Goal: Task Accomplishment & Management: Manage account settings

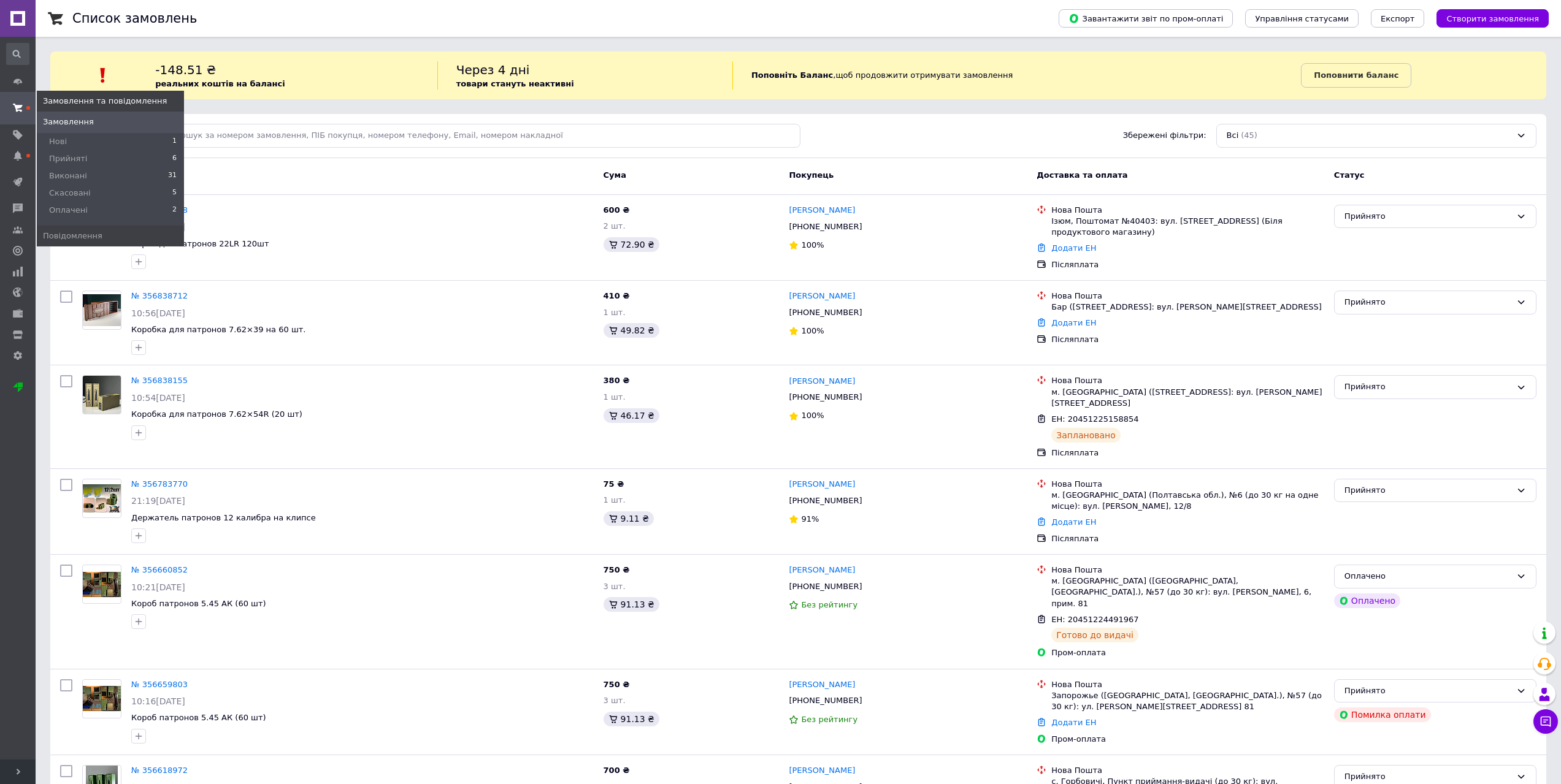
click at [14, 107] on icon at bounding box center [17, 108] width 10 height 10
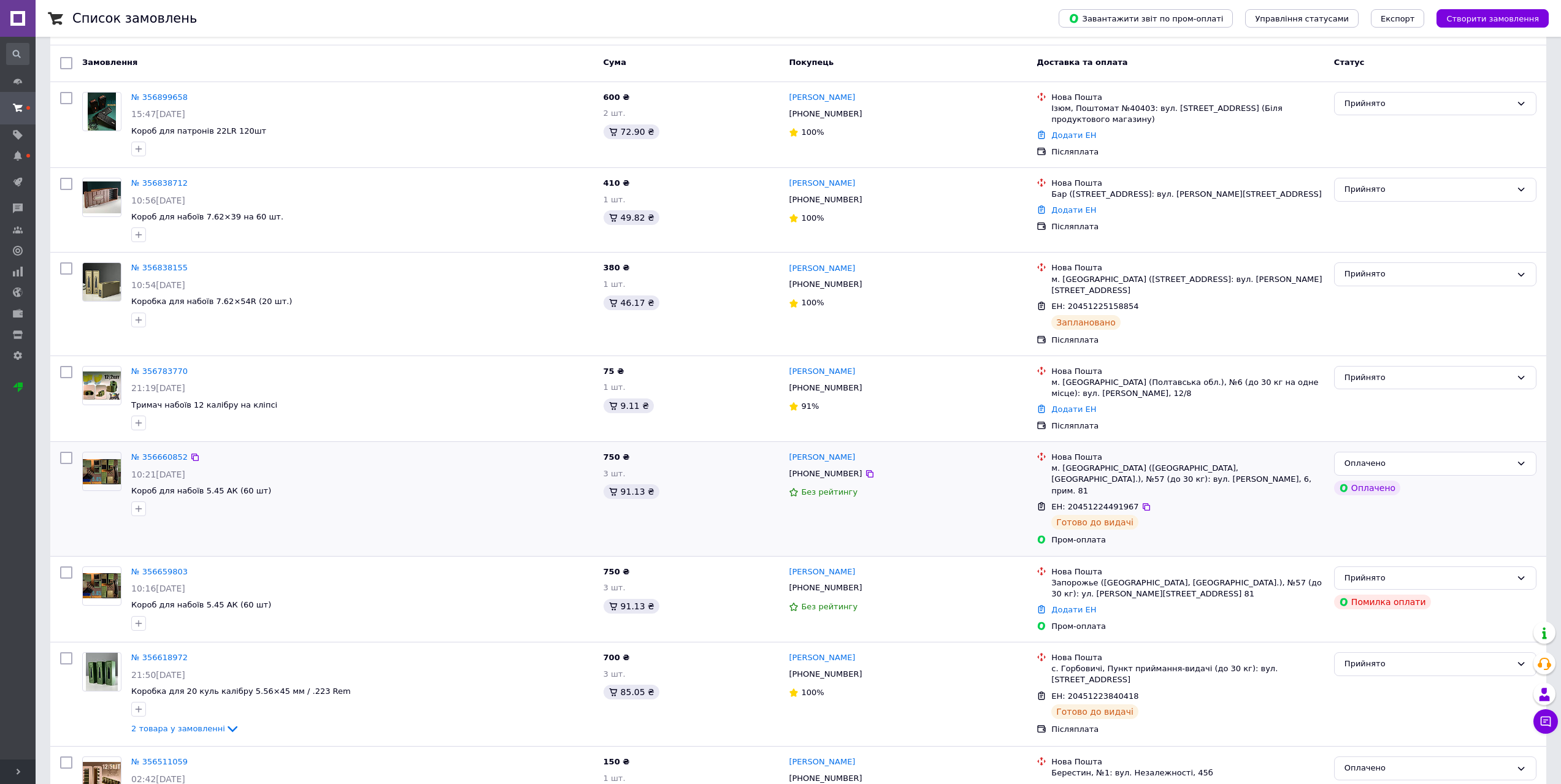
scroll to position [122, 0]
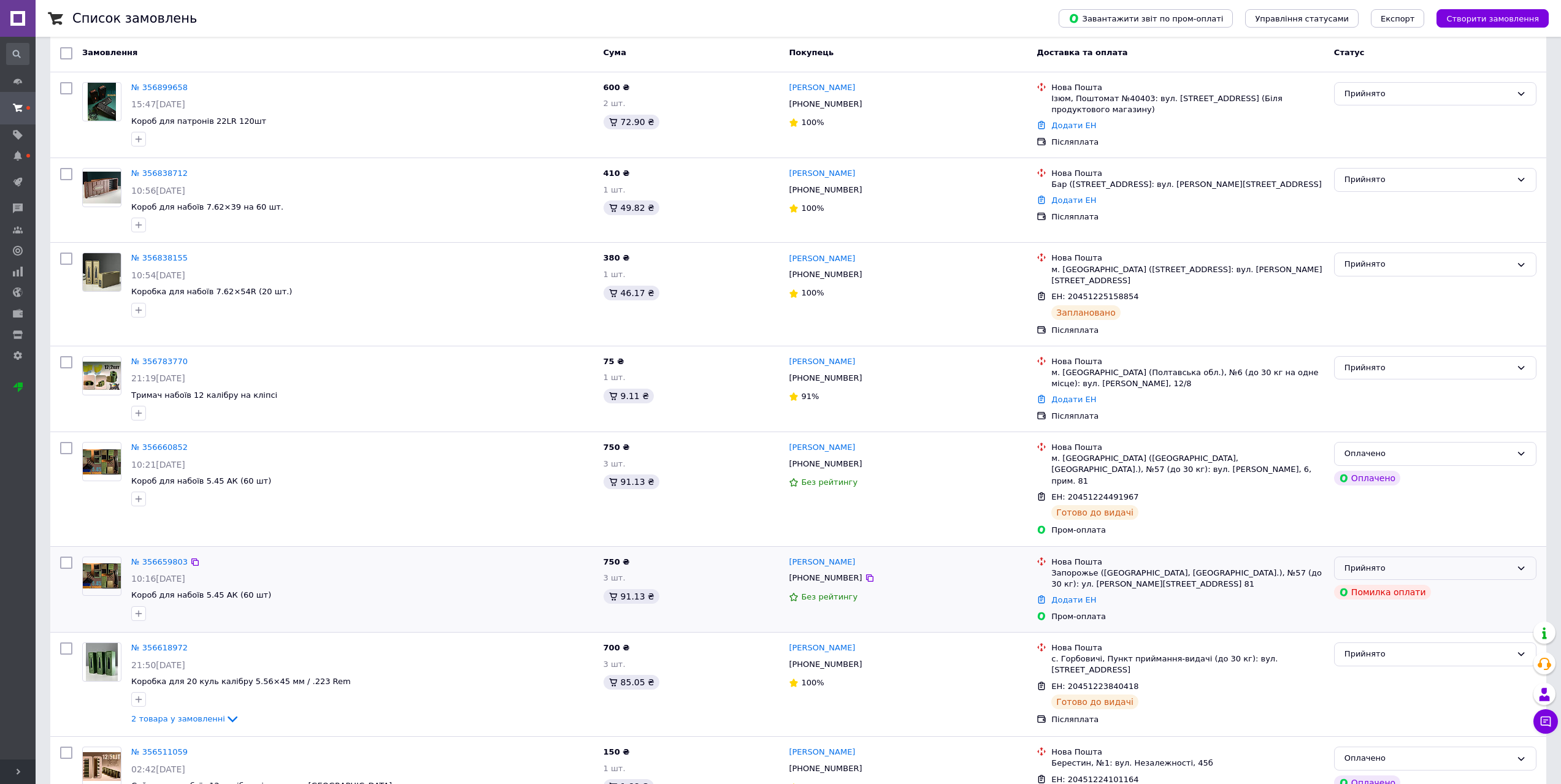
click at [1469, 562] on div "Прийнято" at bounding box center [1428, 569] width 167 height 13
click at [1376, 605] on li "Скасовано" at bounding box center [1436, 616] width 202 height 22
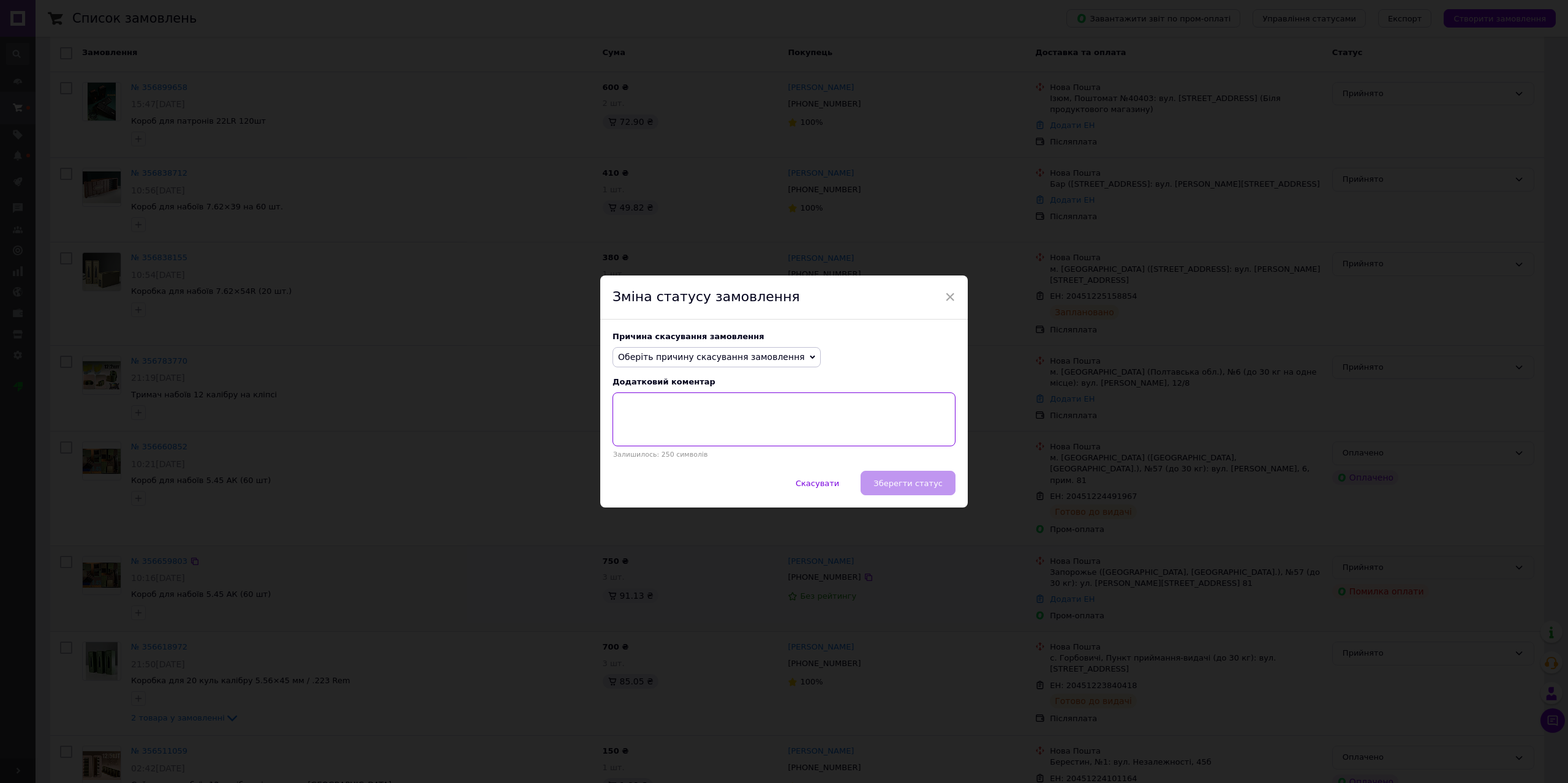
click at [710, 427] on textarea at bounding box center [784, 419] width 343 height 54
type textarea "l"
drag, startPoint x: 662, startPoint y: 407, endPoint x: 634, endPoint y: 425, distance: 33.3
click at [625, 425] on textarea "Дубль замовленя" at bounding box center [784, 419] width 343 height 54
drag, startPoint x: 644, startPoint y: 406, endPoint x: 768, endPoint y: 400, distance: 124.1
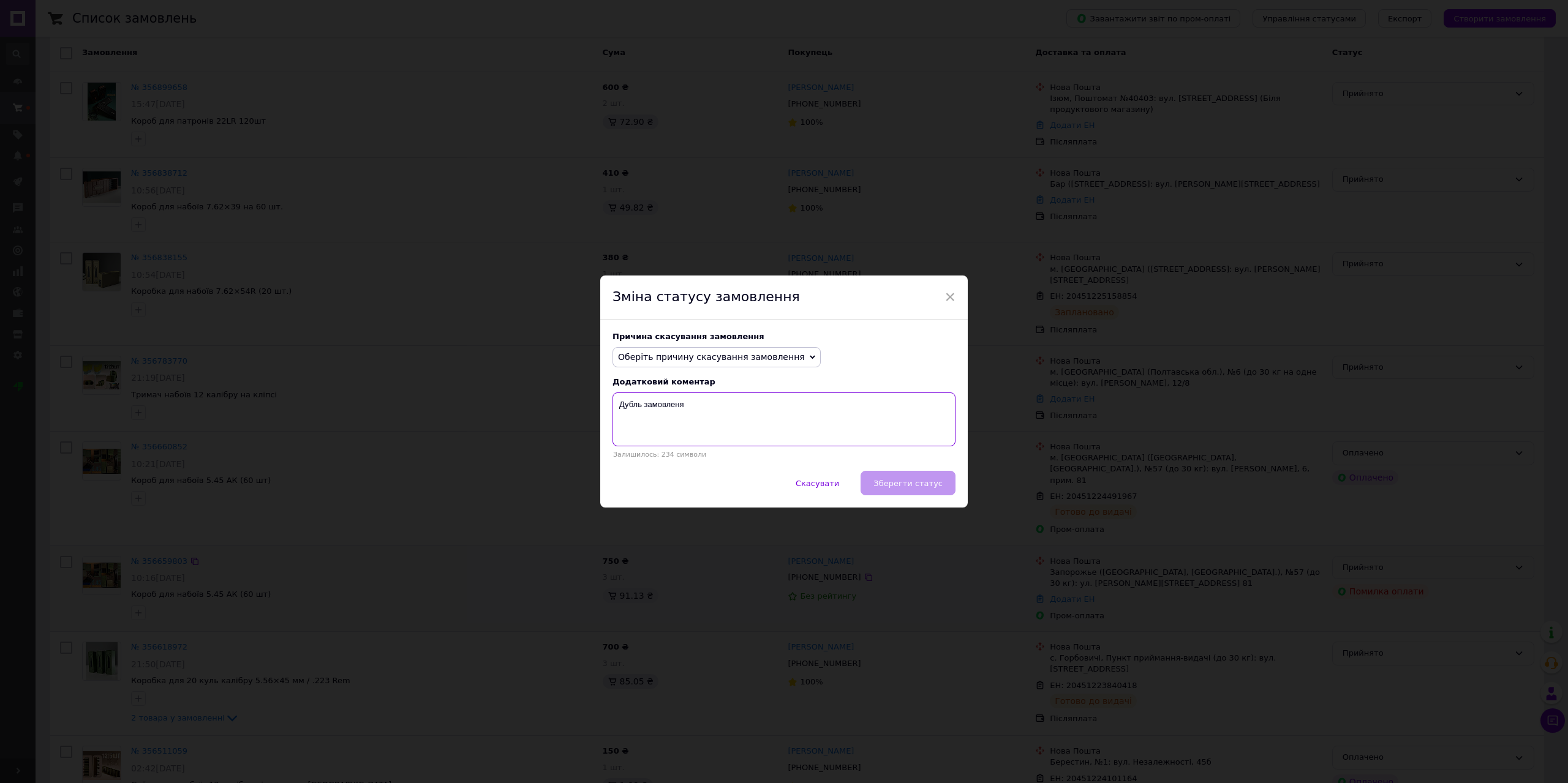
click at [768, 400] on textarea "Дубль замовленя" at bounding box center [784, 419] width 343 height 54
drag, startPoint x: 664, startPoint y: 404, endPoint x: 641, endPoint y: 420, distance: 28.0
click at [641, 420] on textarea "Дубль замовленя" at bounding box center [784, 419] width 343 height 54
drag, startPoint x: 643, startPoint y: 406, endPoint x: 787, endPoint y: 410, distance: 144.1
click at [787, 410] on textarea "Дубль замовленя" at bounding box center [784, 419] width 343 height 54
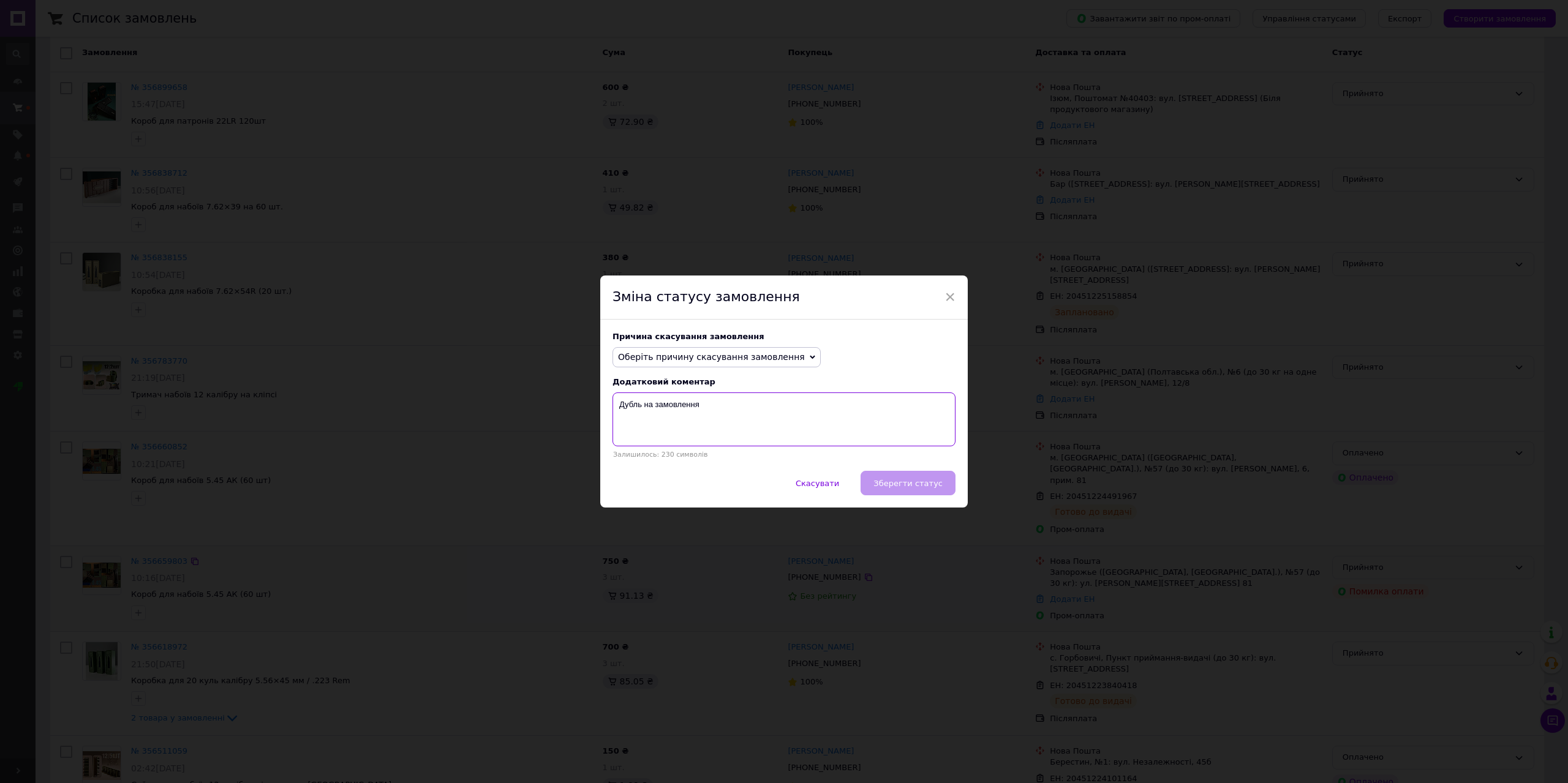
drag, startPoint x: 690, startPoint y: 409, endPoint x: 660, endPoint y: 428, distance: 35.5
click at [660, 428] on textarea "Дубль на замовлення" at bounding box center [784, 419] width 343 height 54
drag, startPoint x: 653, startPoint y: 408, endPoint x: 778, endPoint y: 406, distance: 125.0
click at [778, 406] on textarea "Дубль на замовлення" at bounding box center [784, 419] width 343 height 54
type textarea "Дубль на замовлення"
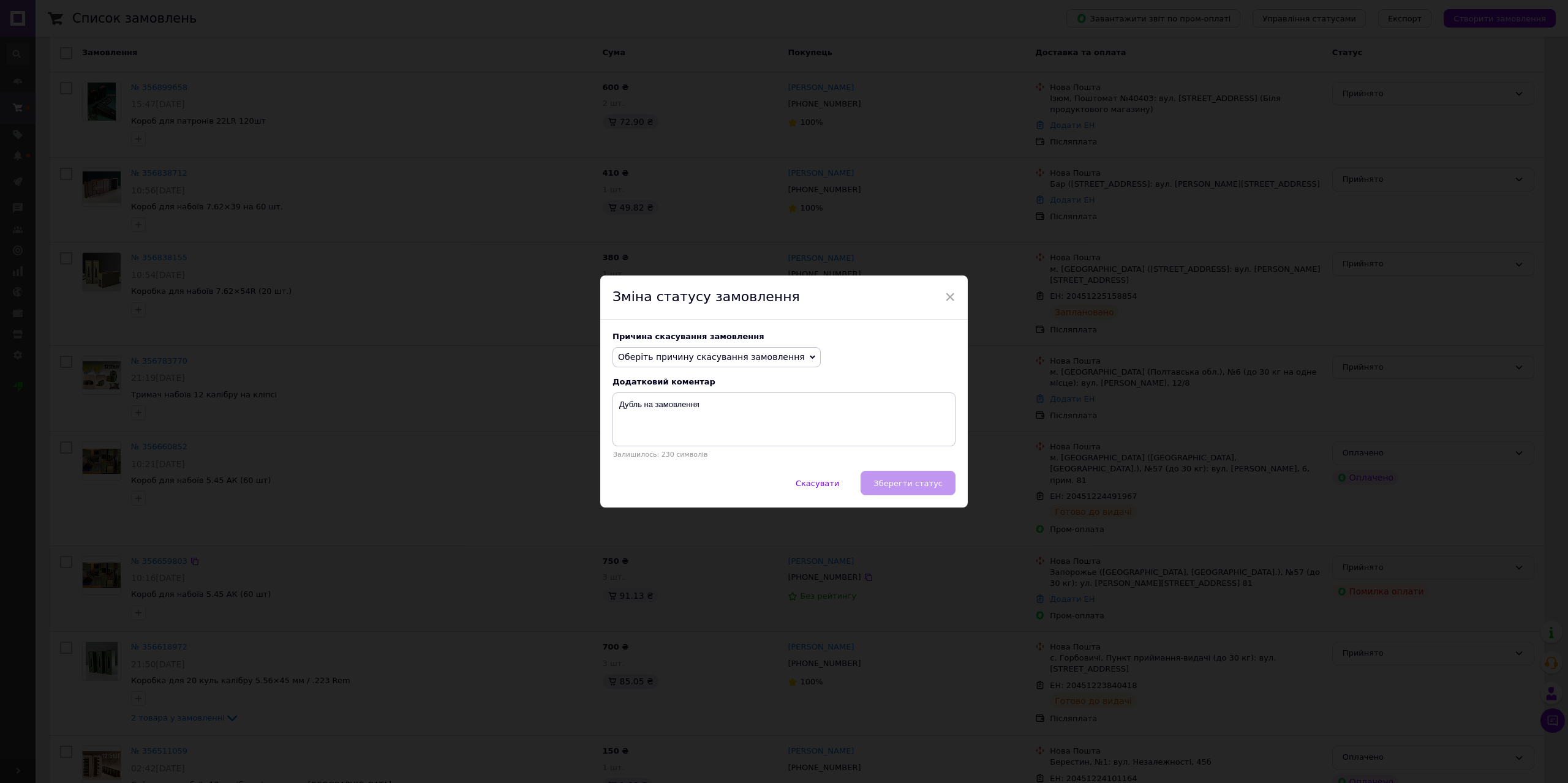
click at [747, 355] on span "Оберіть причину скасування замовлення" at bounding box center [711, 357] width 187 height 10
click at [671, 450] on li "Замовлення-дублікат" at bounding box center [717, 450] width 207 height 17
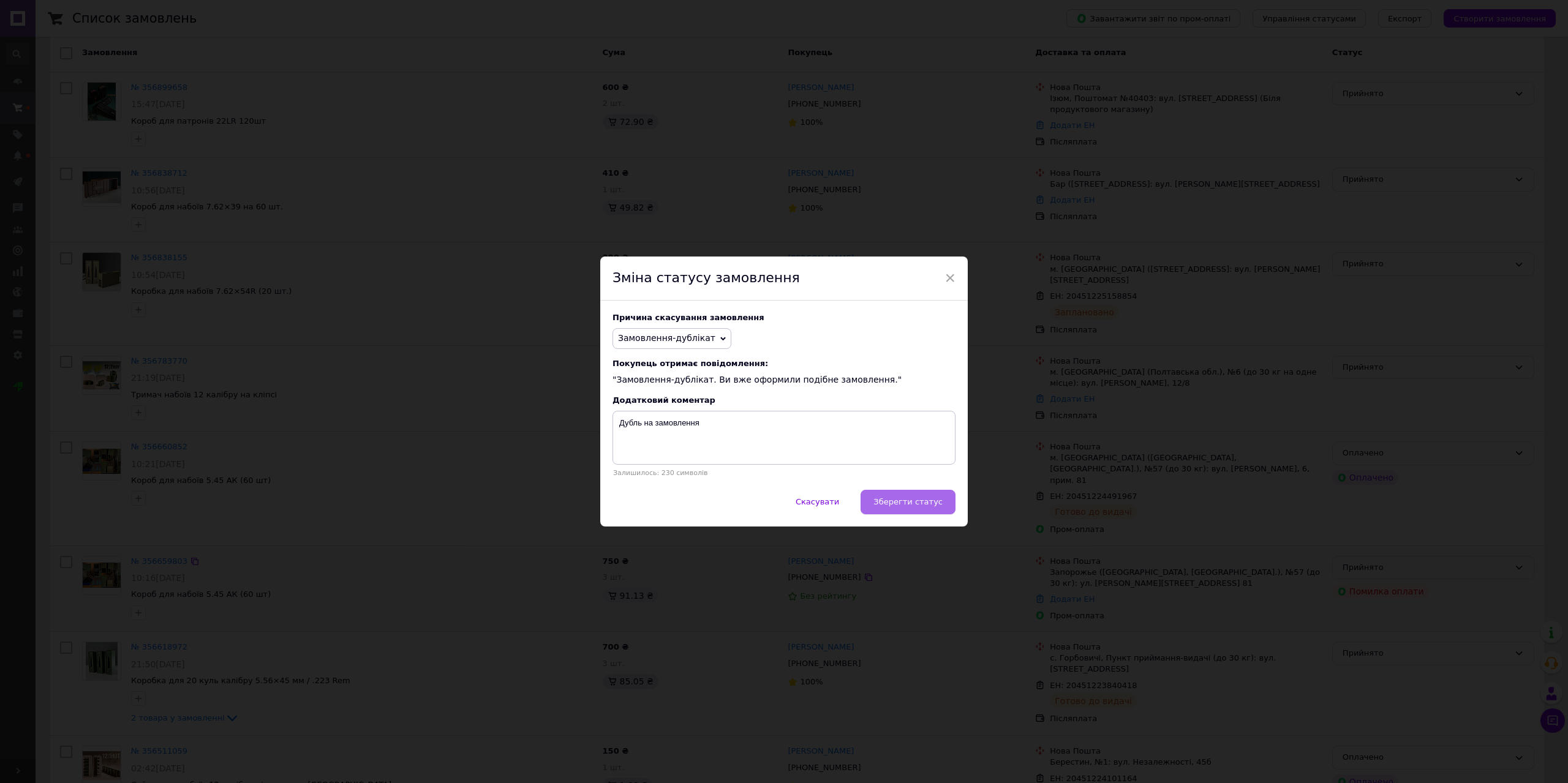
click at [902, 501] on span "Зберегти статус" at bounding box center [908, 502] width 69 height 9
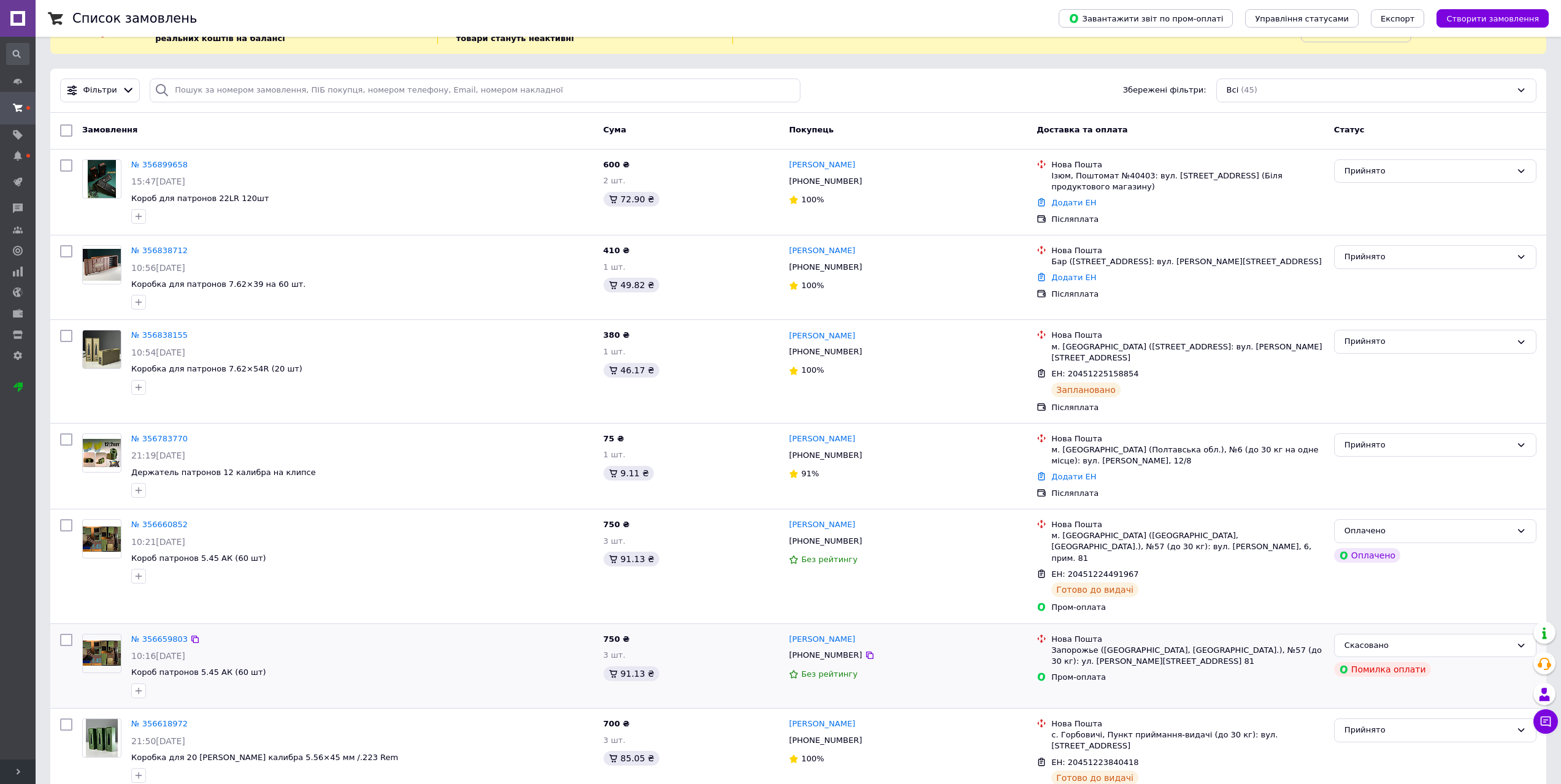
scroll to position [0, 0]
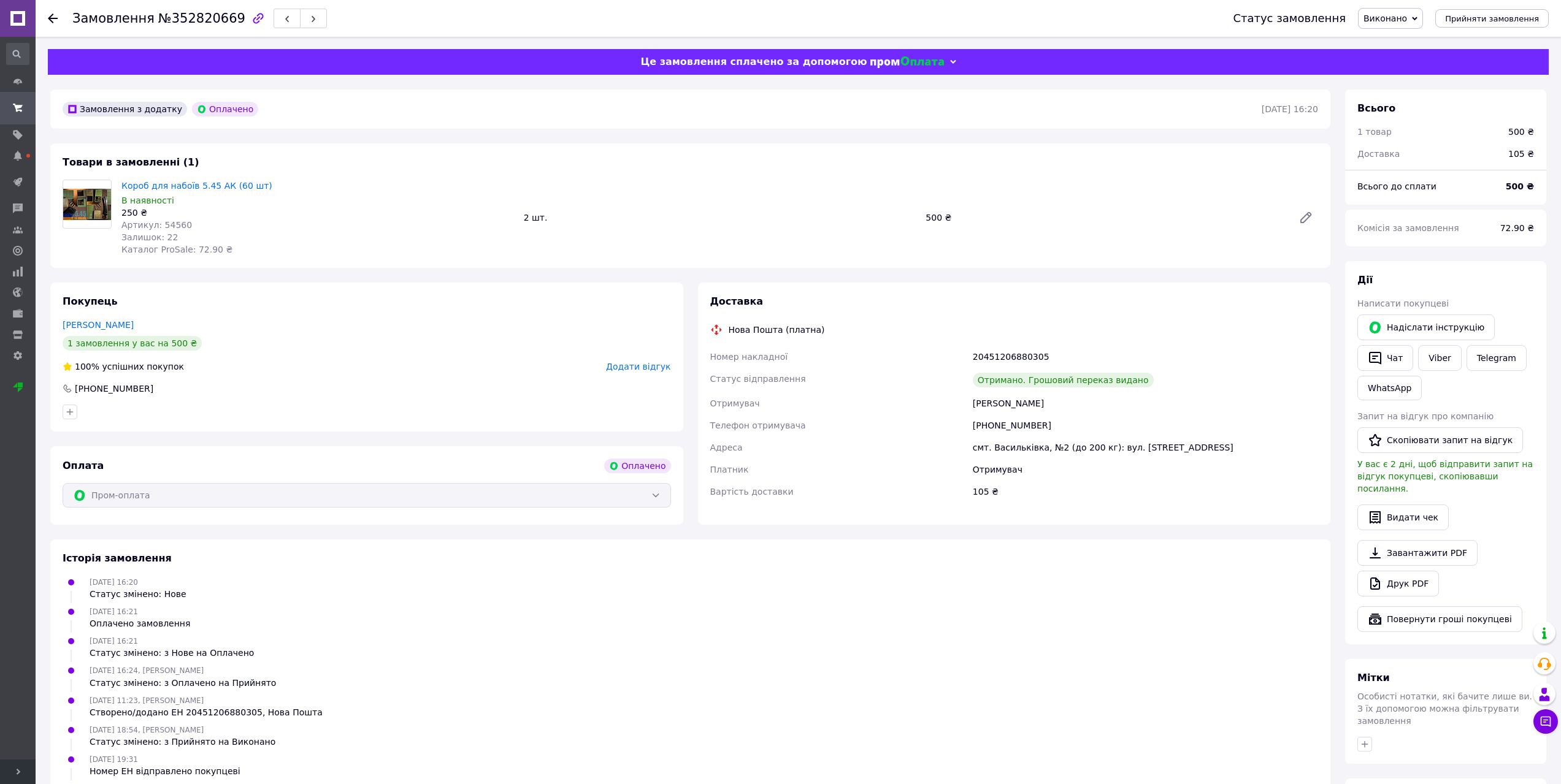
click at [1404, 20] on span "Виконано" at bounding box center [1385, 18] width 43 height 10
click at [1496, 17] on span "Прийняти замовлення" at bounding box center [1492, 18] width 94 height 9
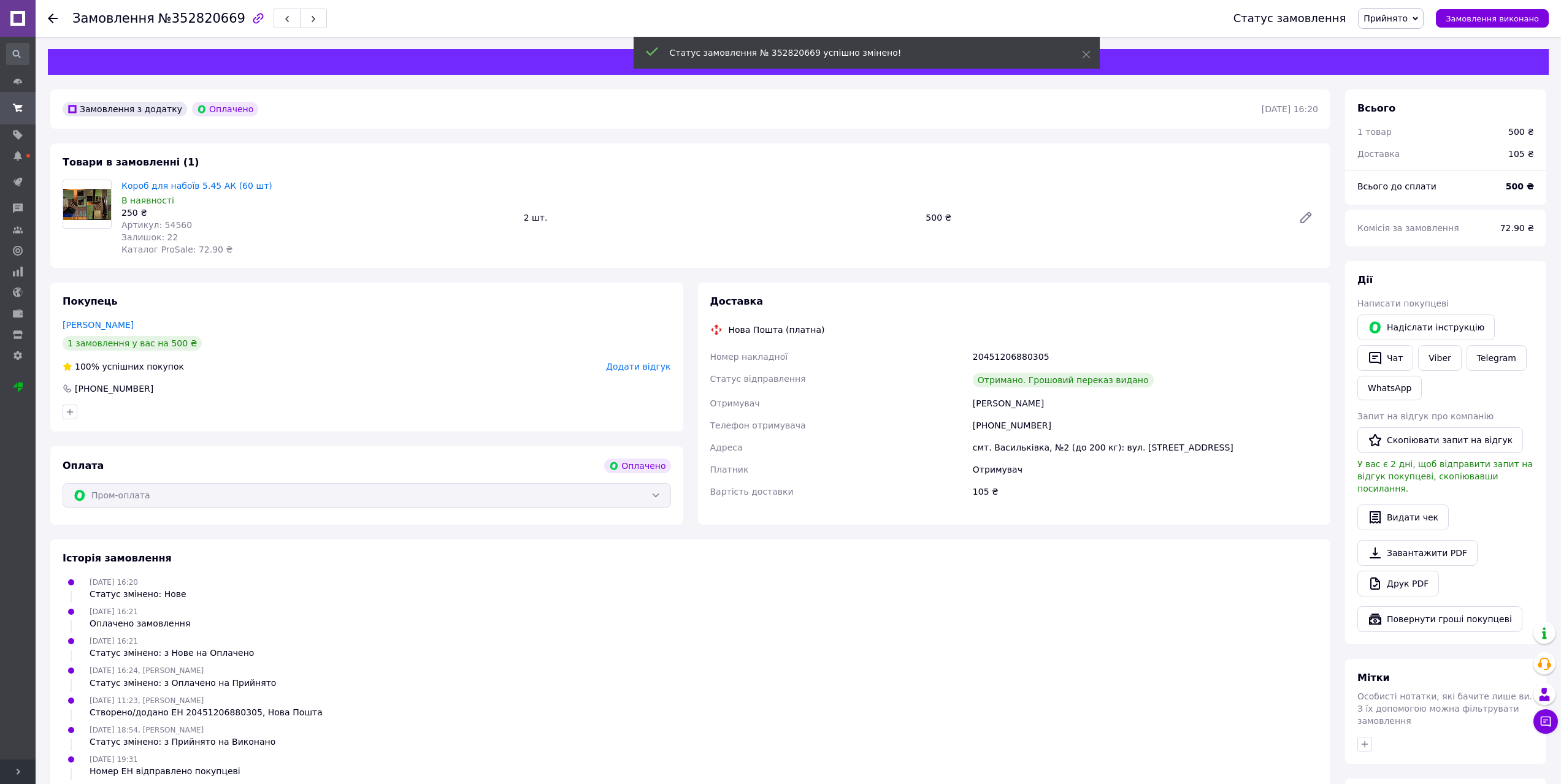
scroll to position [39, 0]
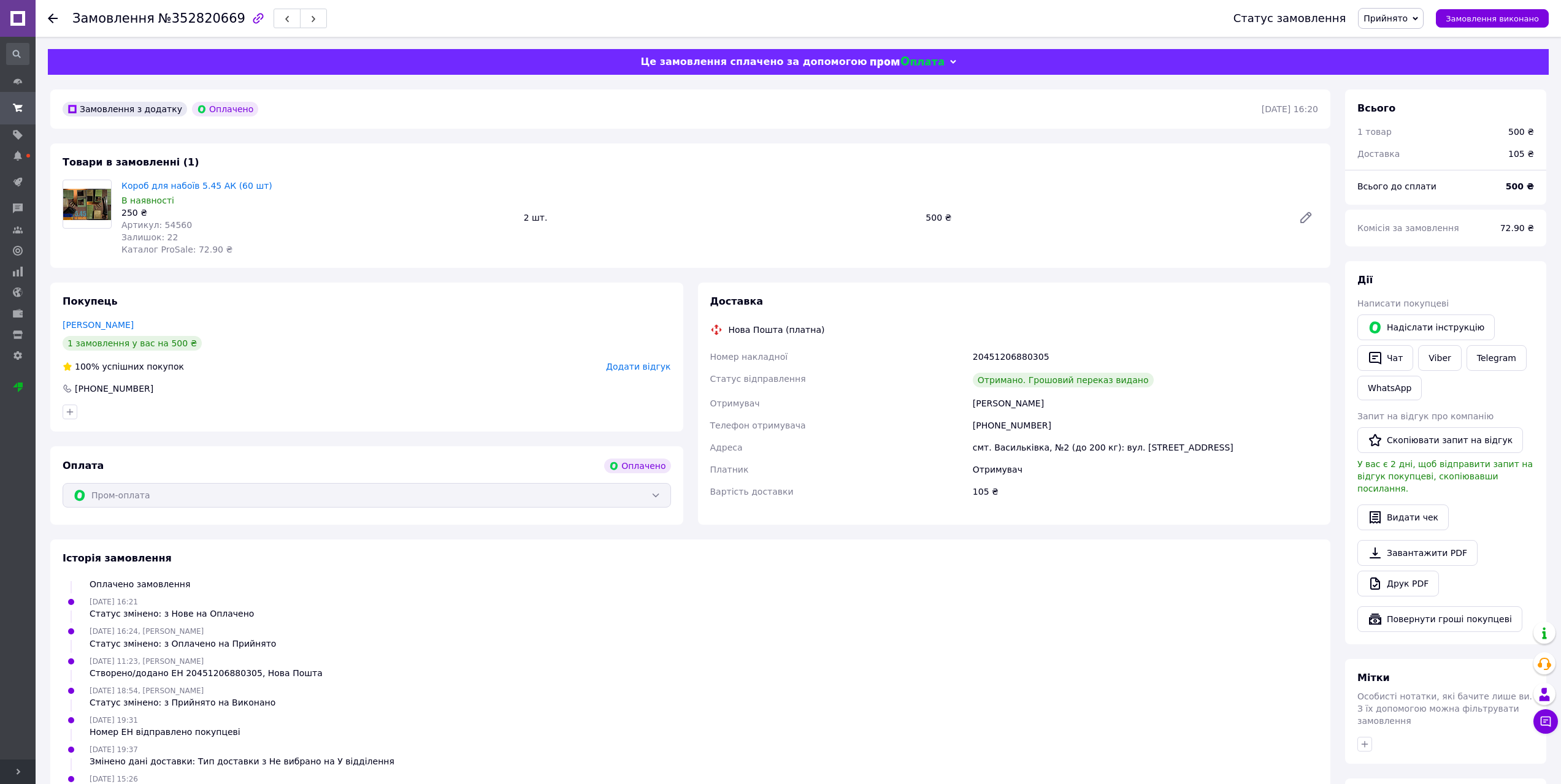
click at [1400, 18] on span "Прийнято" at bounding box center [1385, 18] width 44 height 10
click at [1404, 43] on li "Виконано" at bounding box center [1391, 43] width 64 height 18
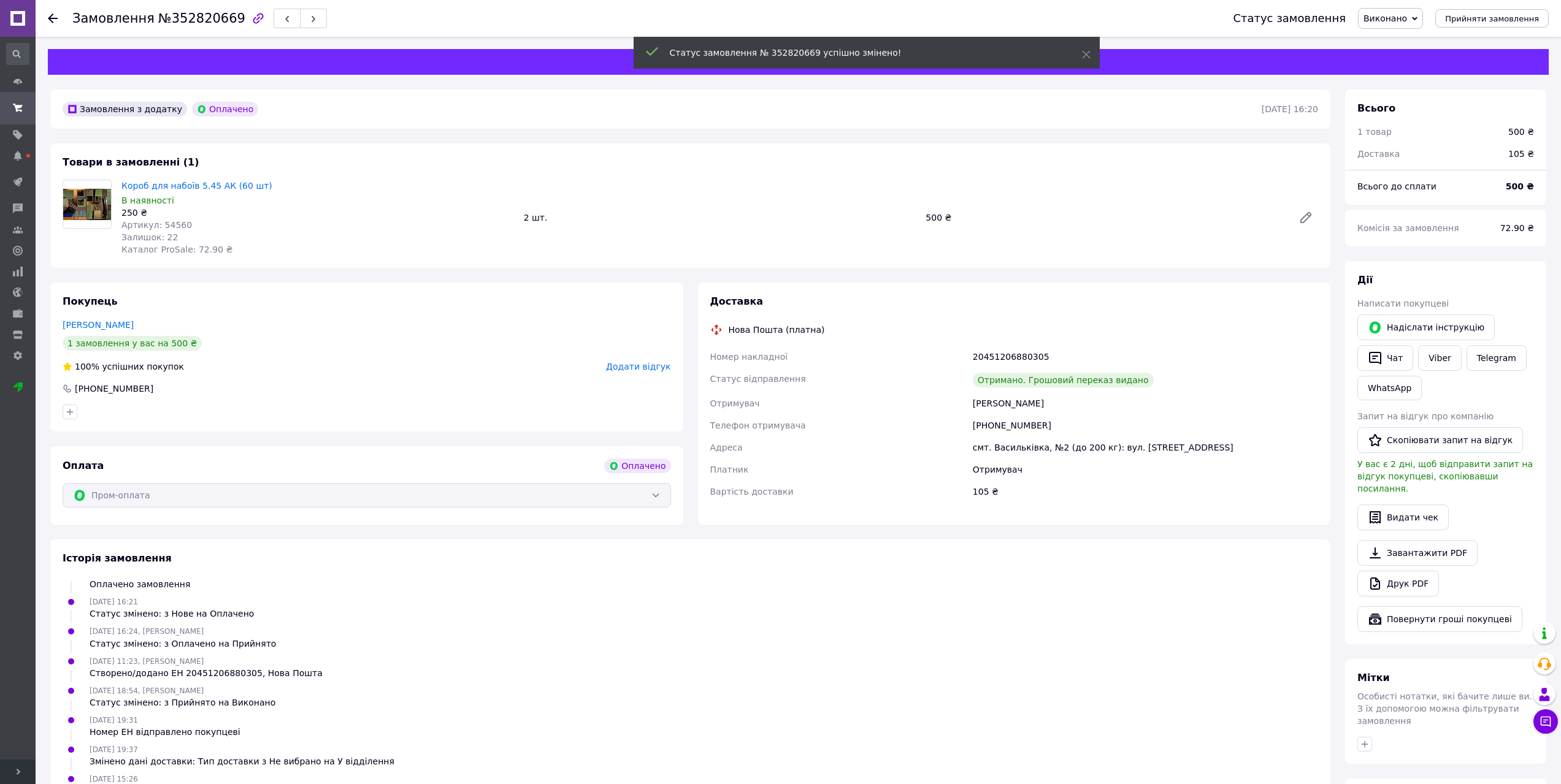
scroll to position [69, 0]
click at [1086, 57] on icon at bounding box center [1087, 55] width 8 height 8
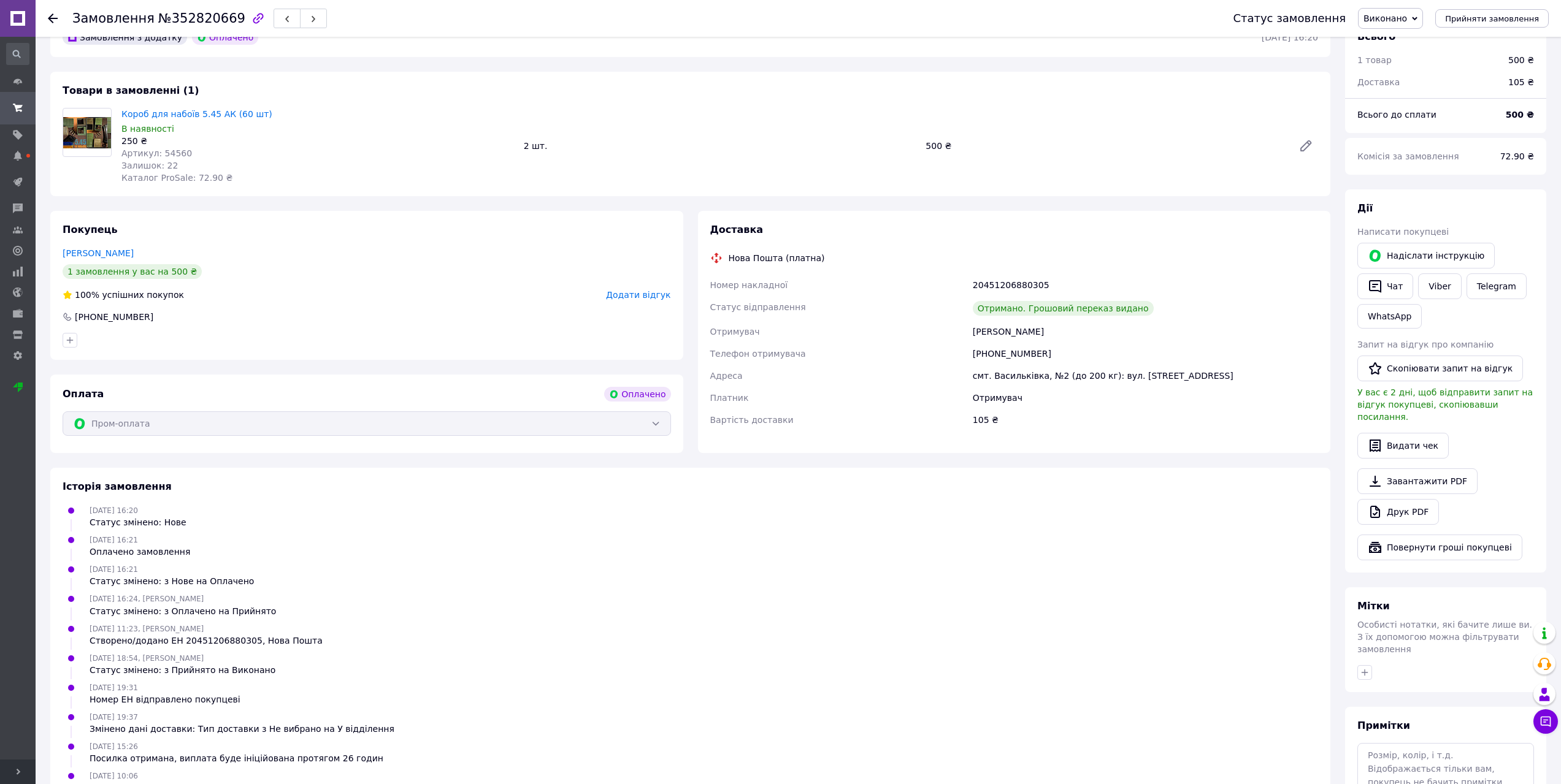
scroll to position [0, 0]
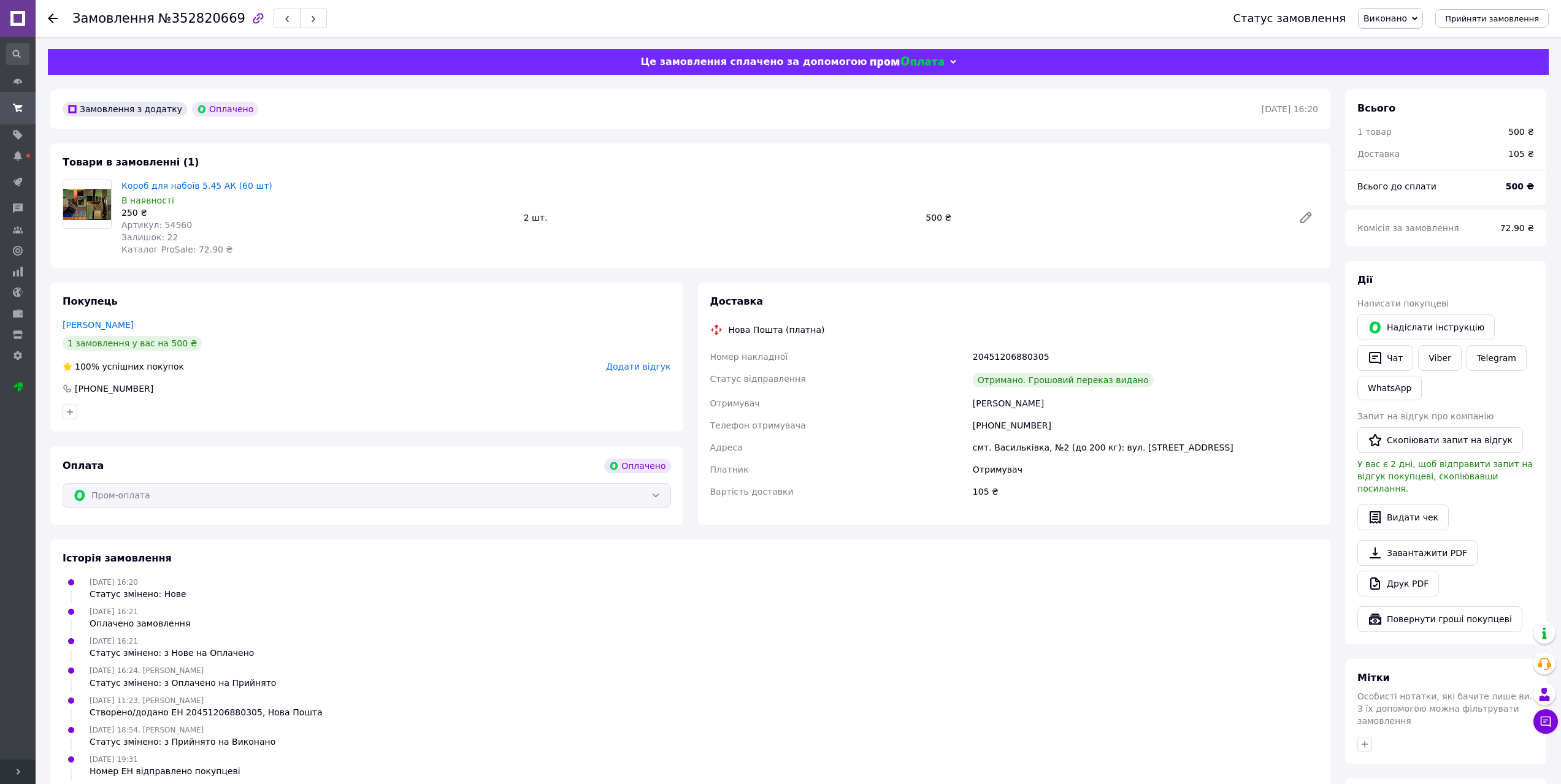
click at [211, 495] on div "Пром-оплата" at bounding box center [367, 495] width 609 height 24
click at [925, 64] on img at bounding box center [907, 62] width 73 height 12
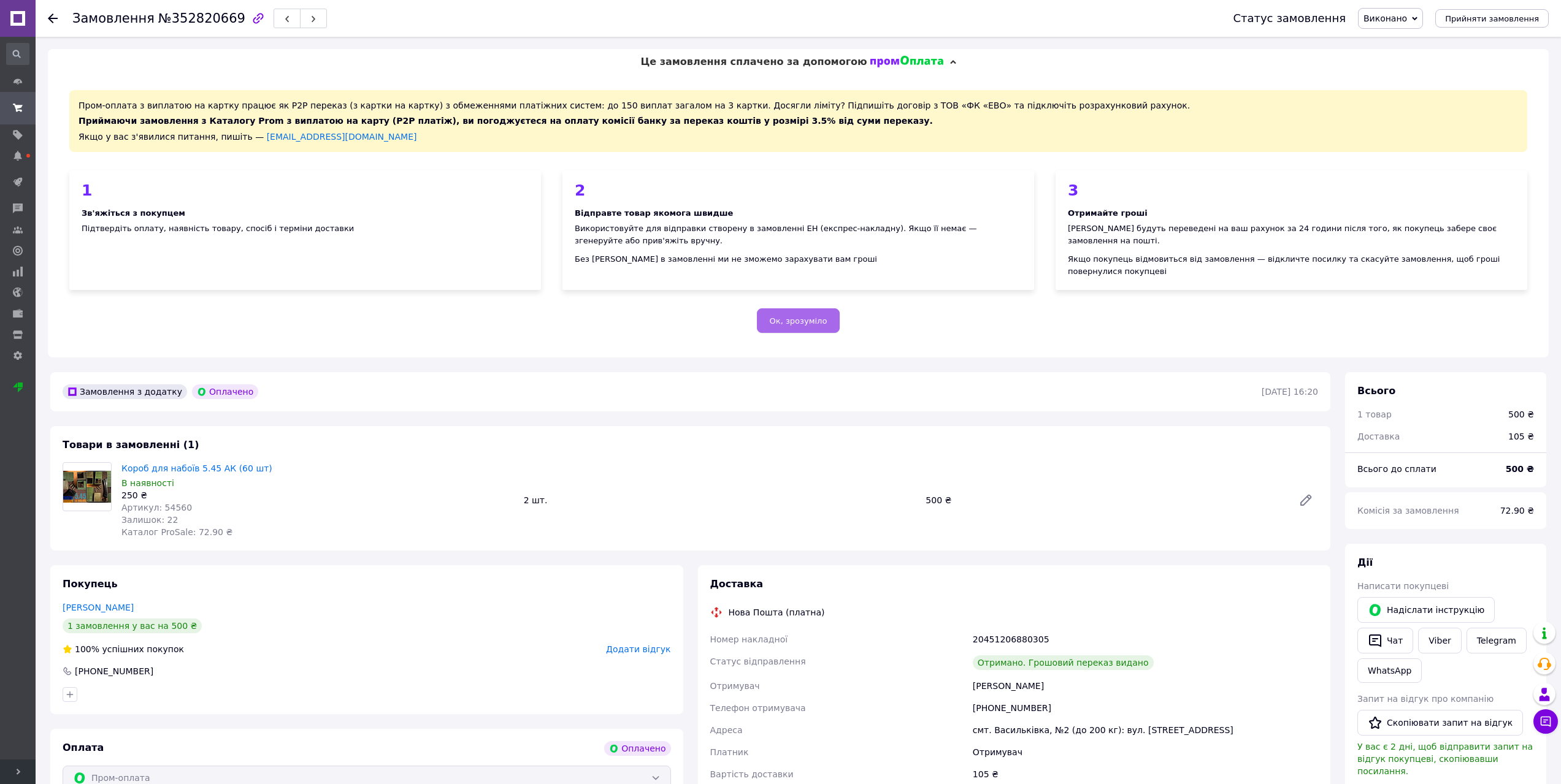
click at [807, 316] on span "Ок, зрозуміло" at bounding box center [798, 320] width 57 height 9
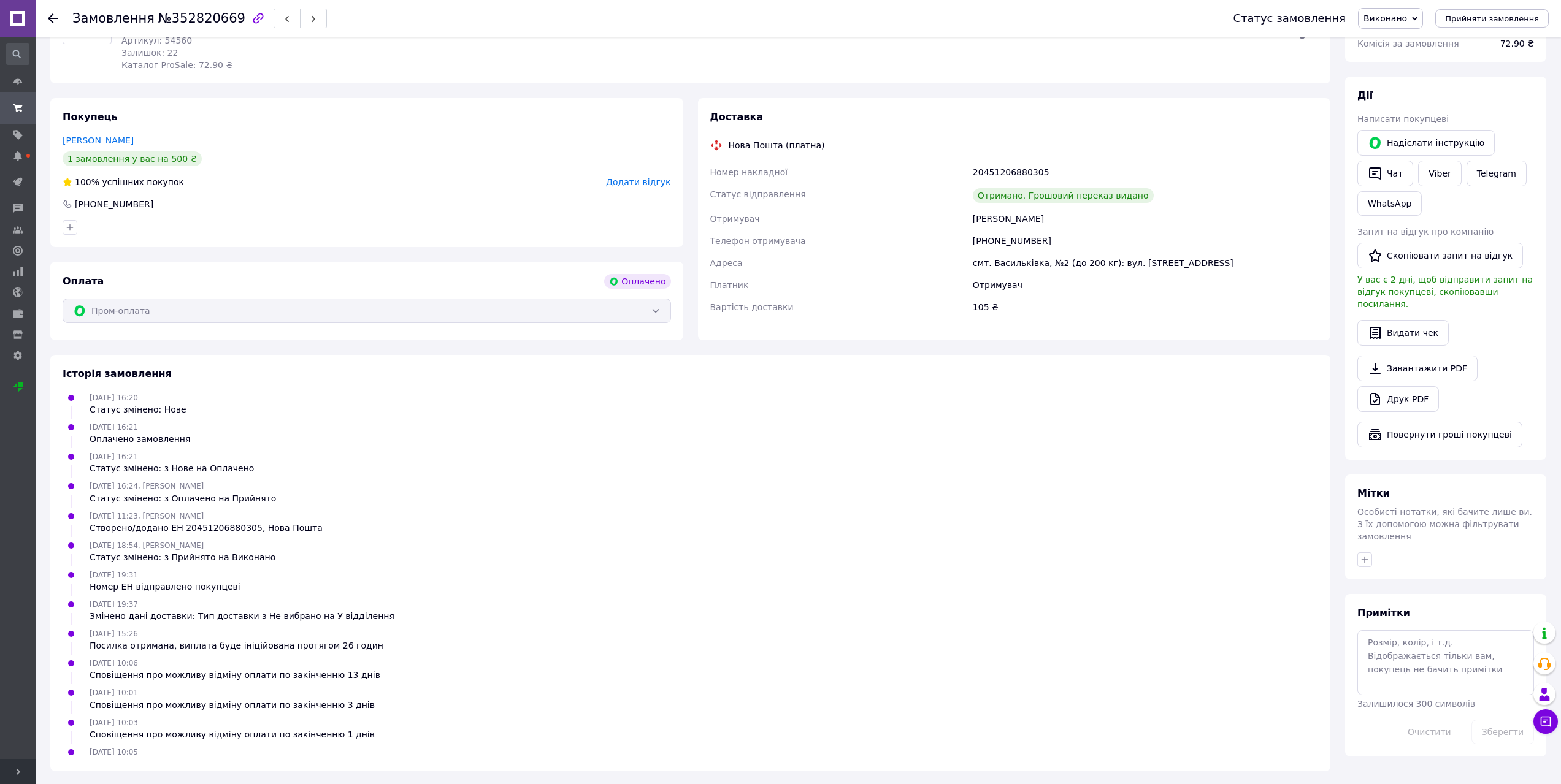
scroll to position [187, 0]
click at [1546, 667] on icon at bounding box center [1544, 664] width 15 height 15
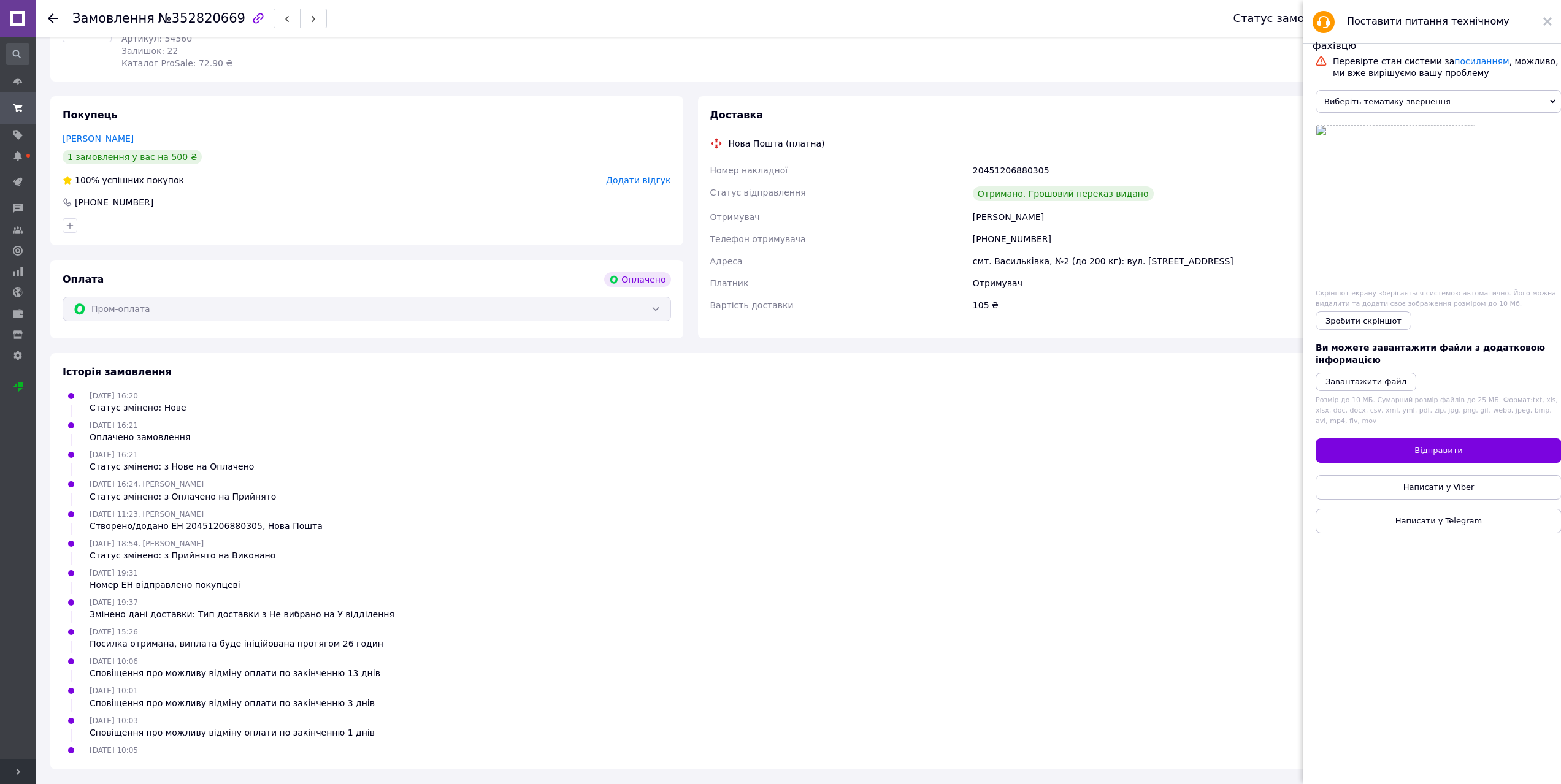
click at [1406, 104] on span "Виберіть тематику звернення" at bounding box center [1439, 101] width 246 height 22
click at [1378, 144] on li "Каталог ProSale" at bounding box center [1439, 138] width 246 height 16
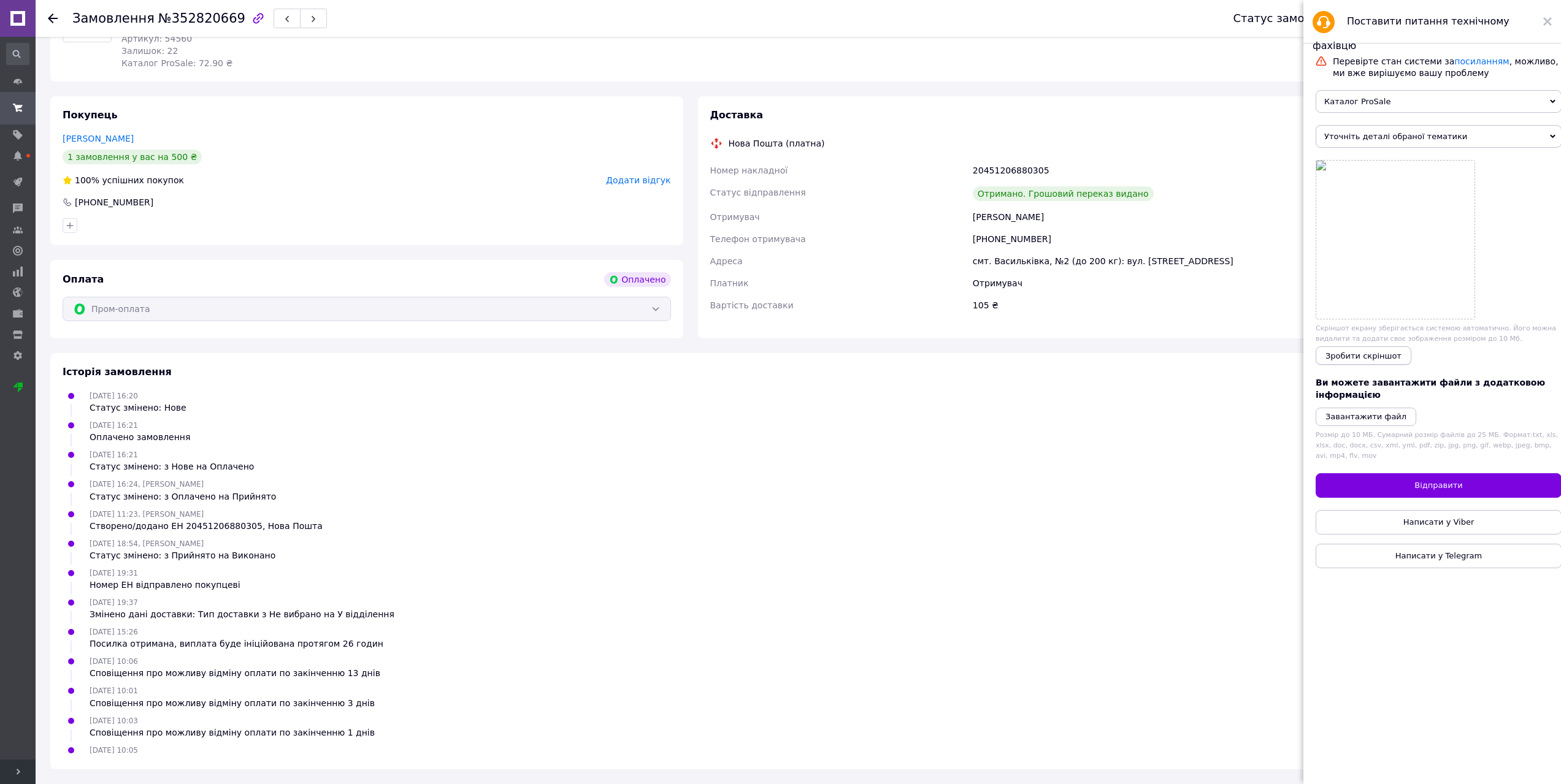
click at [1365, 361] on span "Зробити скріншот" at bounding box center [1364, 355] width 76 height 9
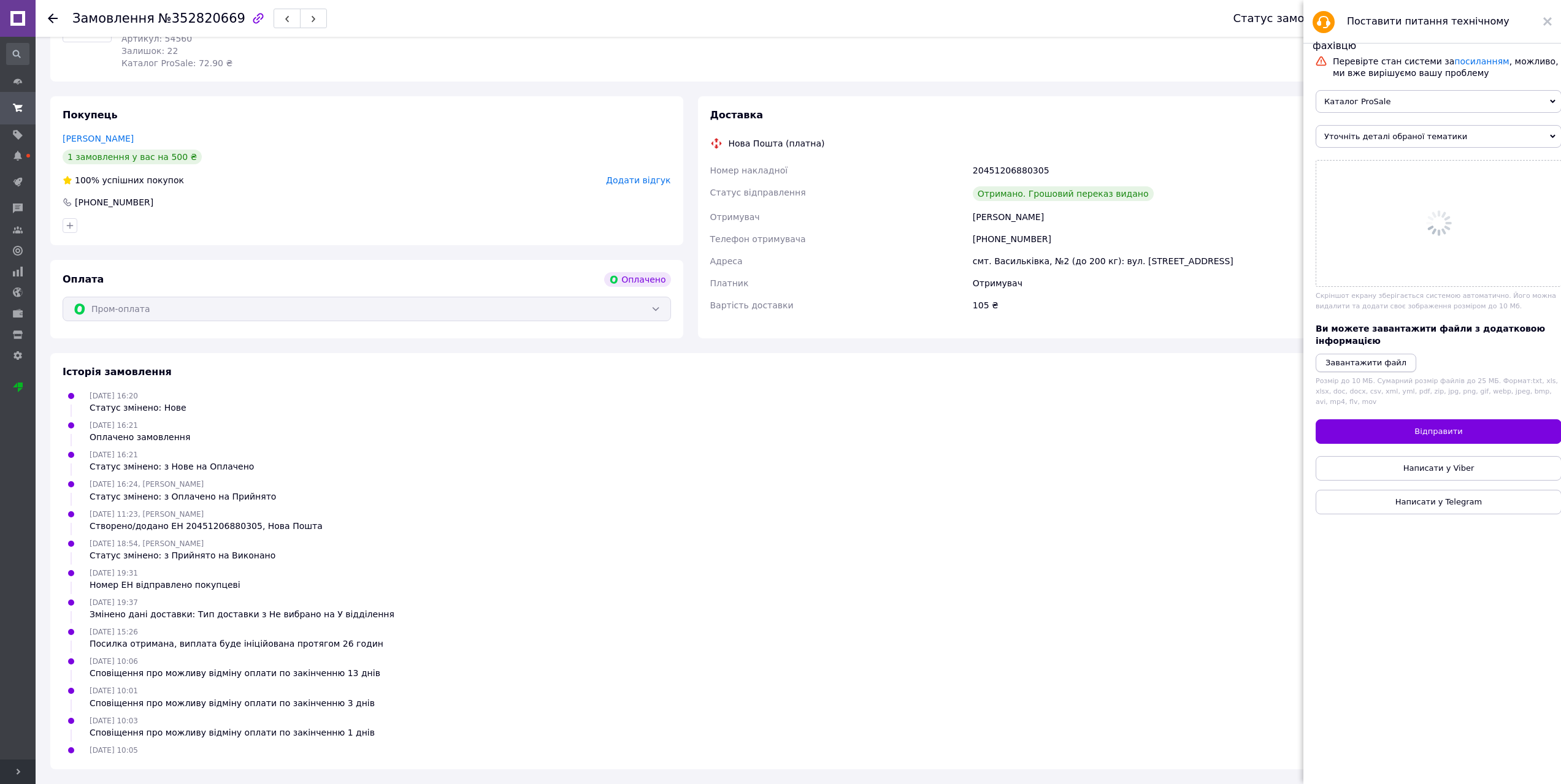
scroll to position [0, 0]
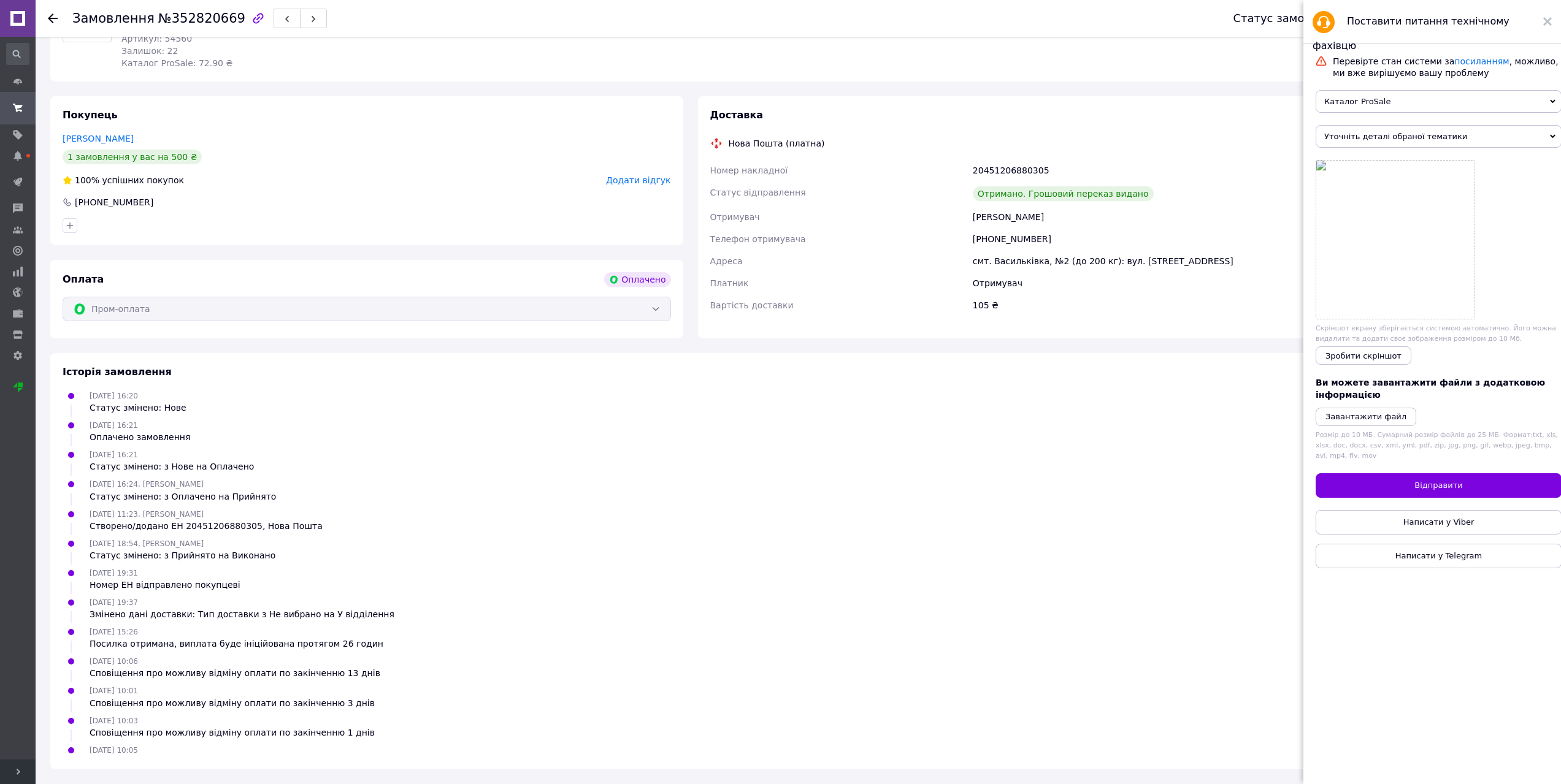
click at [1437, 140] on span "Уточніть деталі обраної тематики" at bounding box center [1439, 136] width 246 height 22
click at [1398, 101] on span "Каталог ProSale" at bounding box center [1439, 101] width 246 height 22
click at [1387, 160] on li "Пром-оплата" at bounding box center [1439, 155] width 246 height 16
click at [1392, 141] on span "Уточніть деталі обраної тематики" at bounding box center [1439, 136] width 246 height 22
click at [1395, 160] on li "Виплата за Пром-оплатою" at bounding box center [1439, 157] width 246 height 16
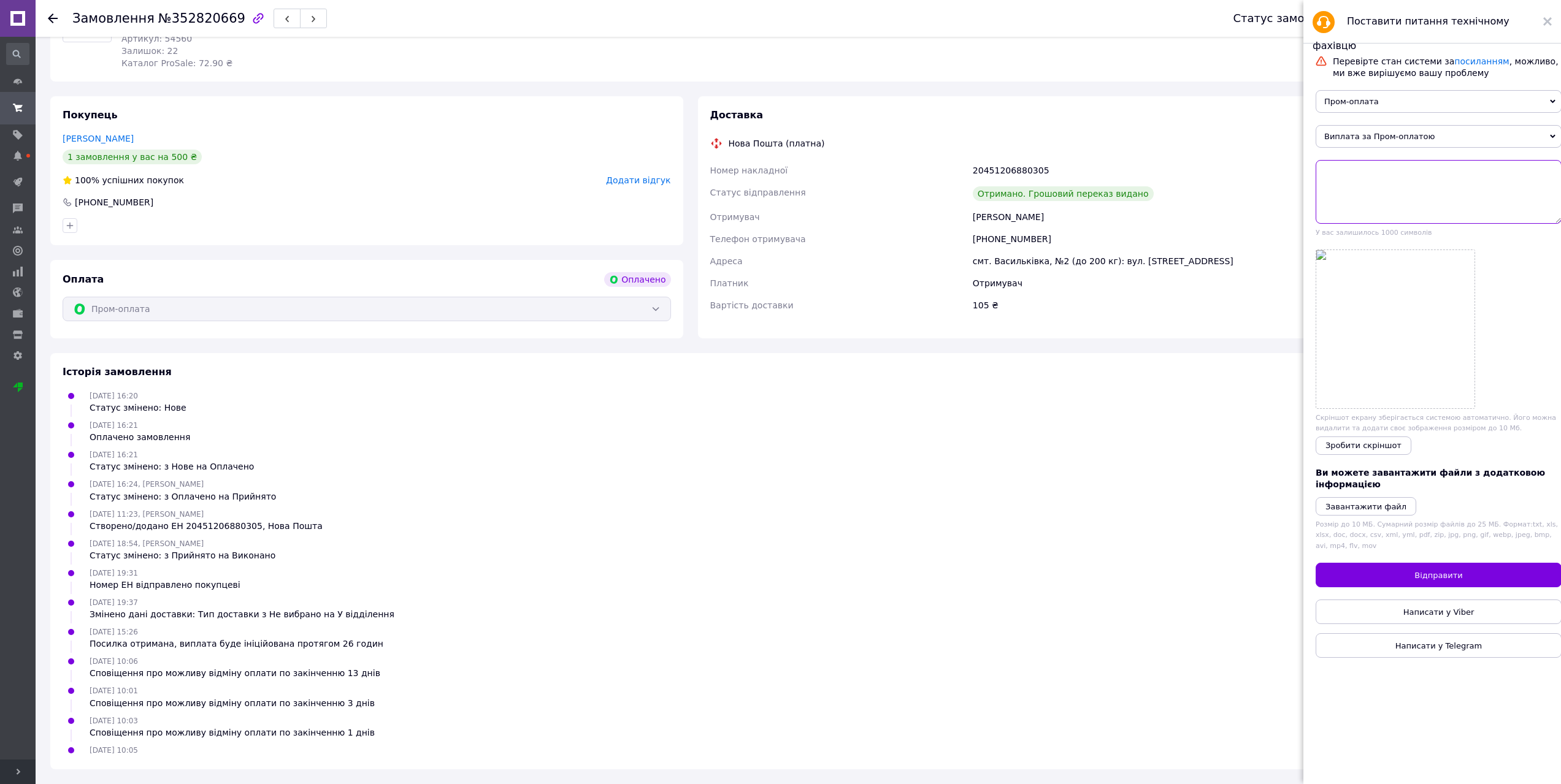
click at [1376, 194] on textarea at bounding box center [1439, 192] width 246 height 64
paste textarea "[PERSON_NAME] 17:36 (0 минут назад) Прошу бути уважними, посилка вже отримана […"
drag, startPoint x: 1409, startPoint y: 197, endPoint x: 1310, endPoint y: 178, distance: 100.8
click at [1310, 178] on div "Перевірте стан системи за посиланням , можливо, ми вже вирішуємо вашу проблему …" at bounding box center [1439, 415] width 271 height 744
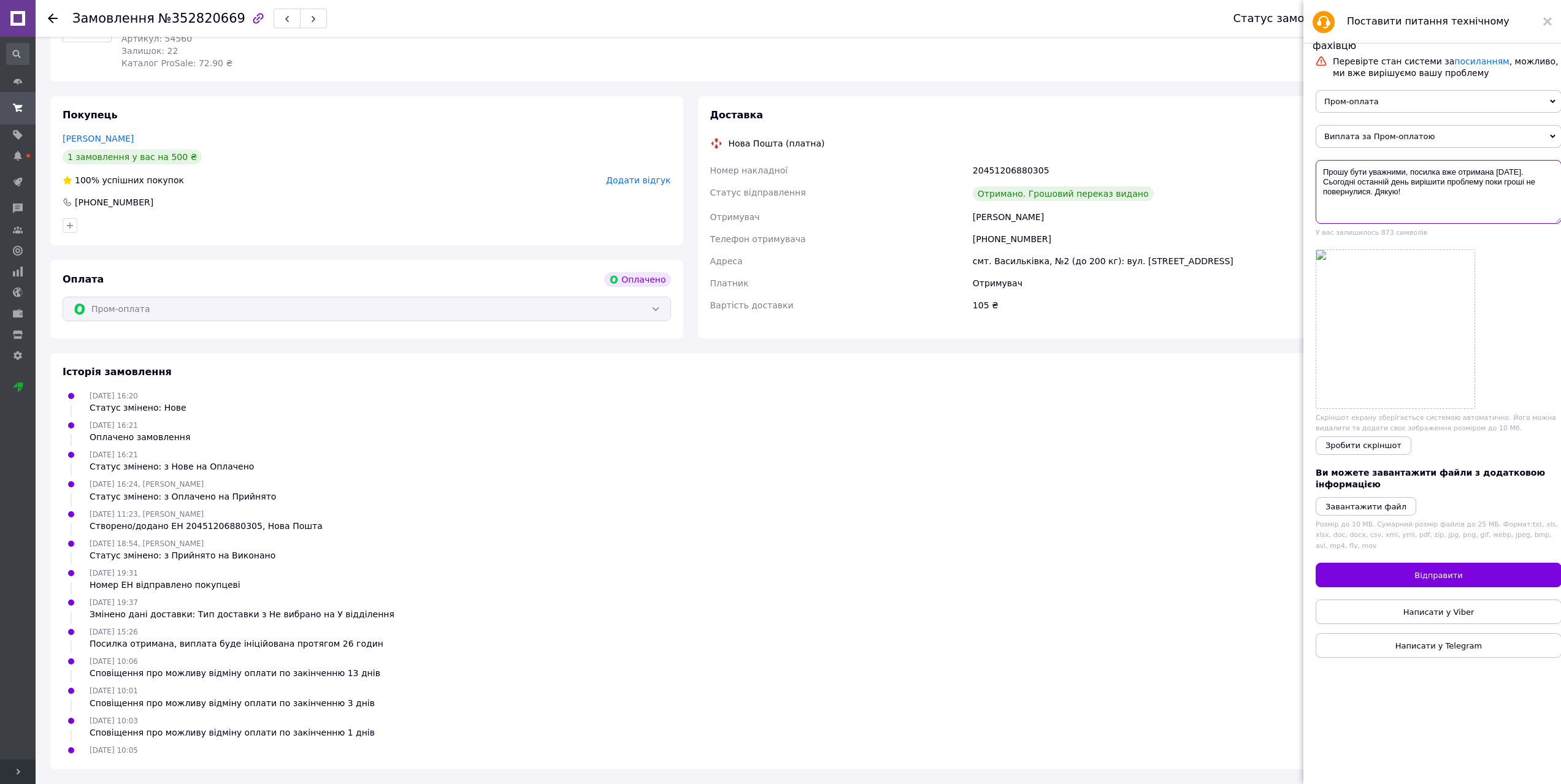
scroll to position [0, 0]
click at [1324, 193] on textarea "Я звернувся в пеідтримку, мені дали відповідь що гроші не можуть бути зарахован…" at bounding box center [1439, 192] width 246 height 64
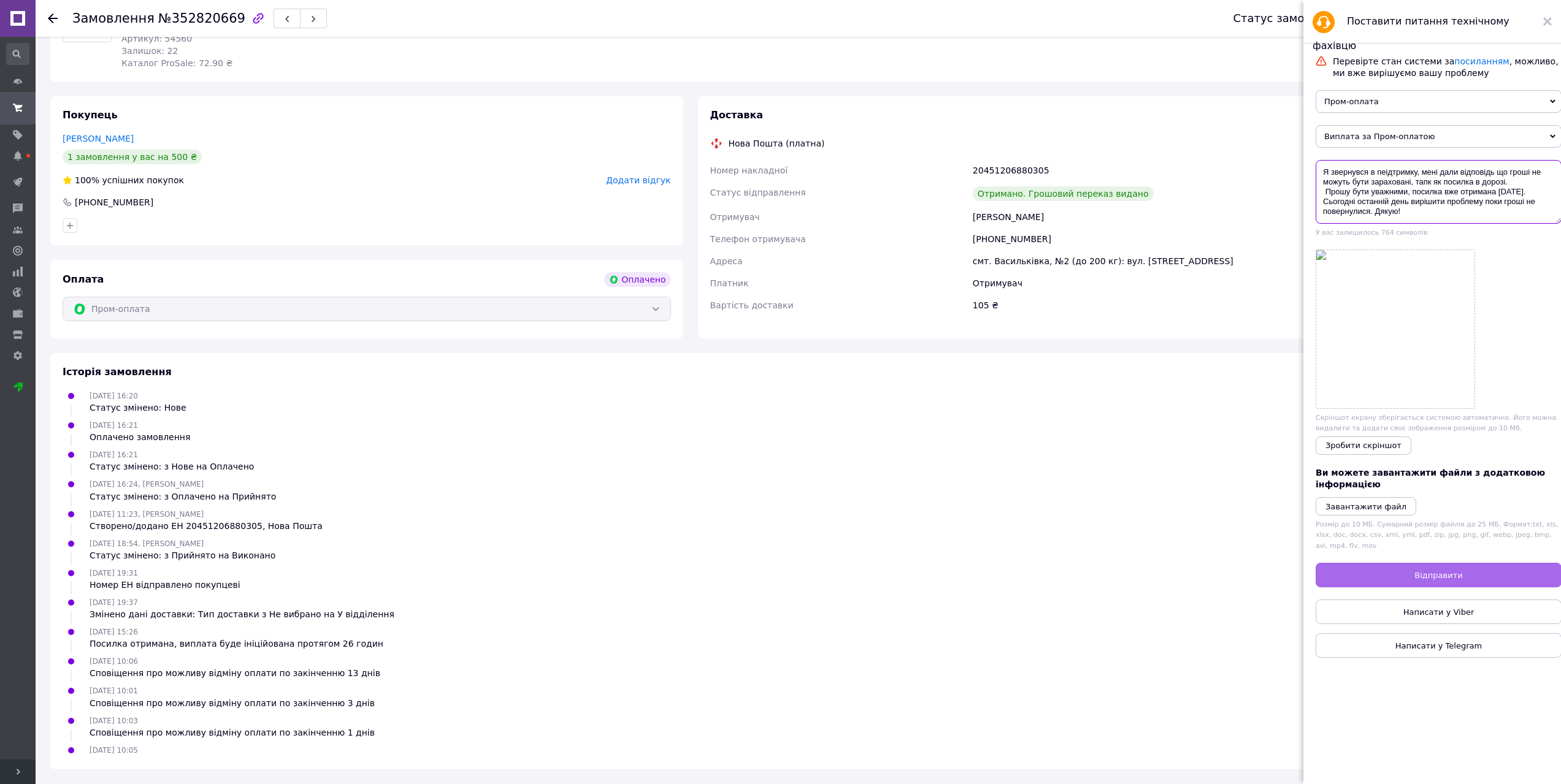
type textarea "Я звернувся в пеідтримку, мені дали відповідь що гроші не можуть бути зарахован…"
click at [1441, 580] on span "Відправити" at bounding box center [1439, 575] width 48 height 9
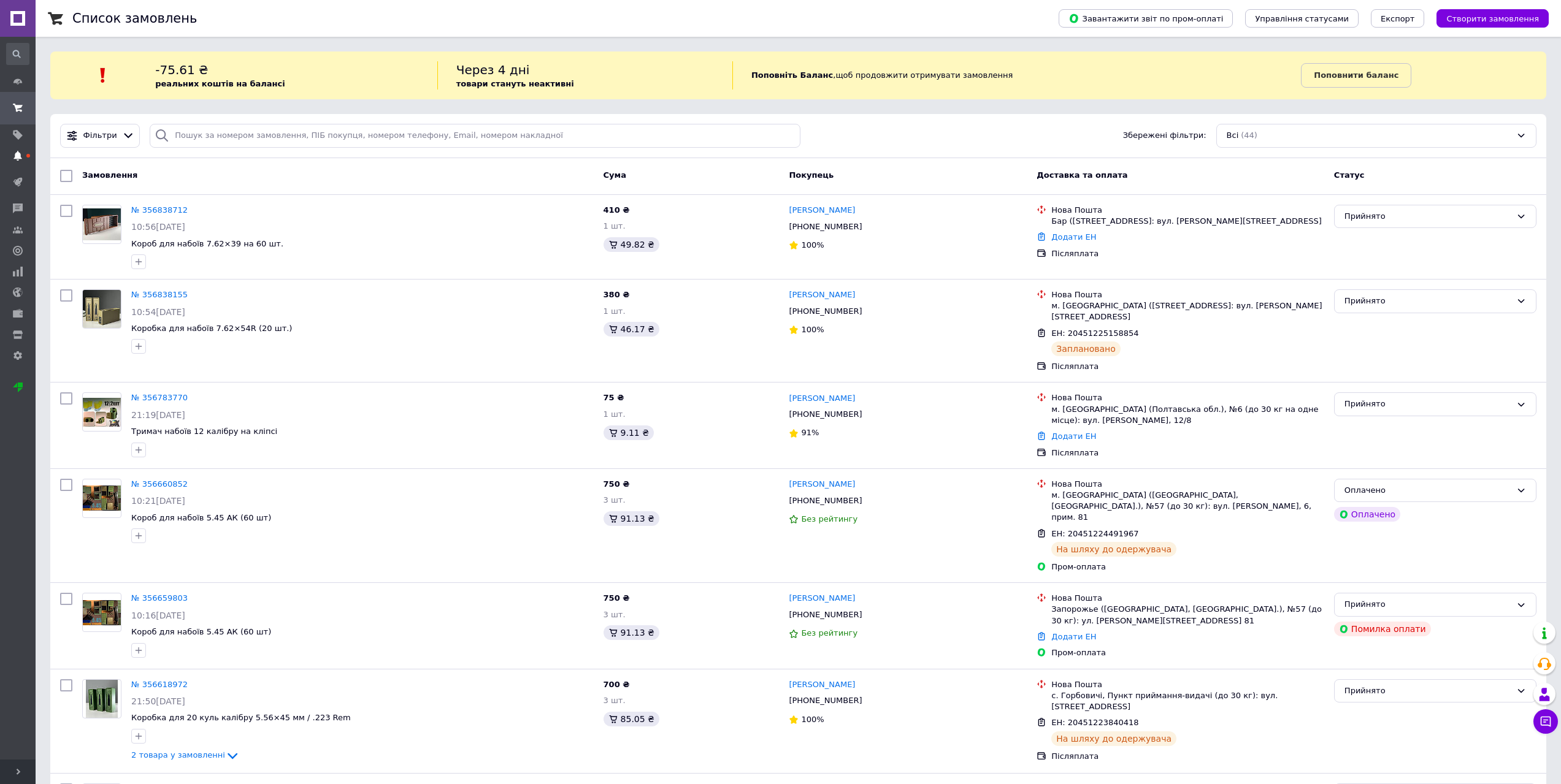
click at [15, 157] on icon at bounding box center [17, 156] width 10 height 10
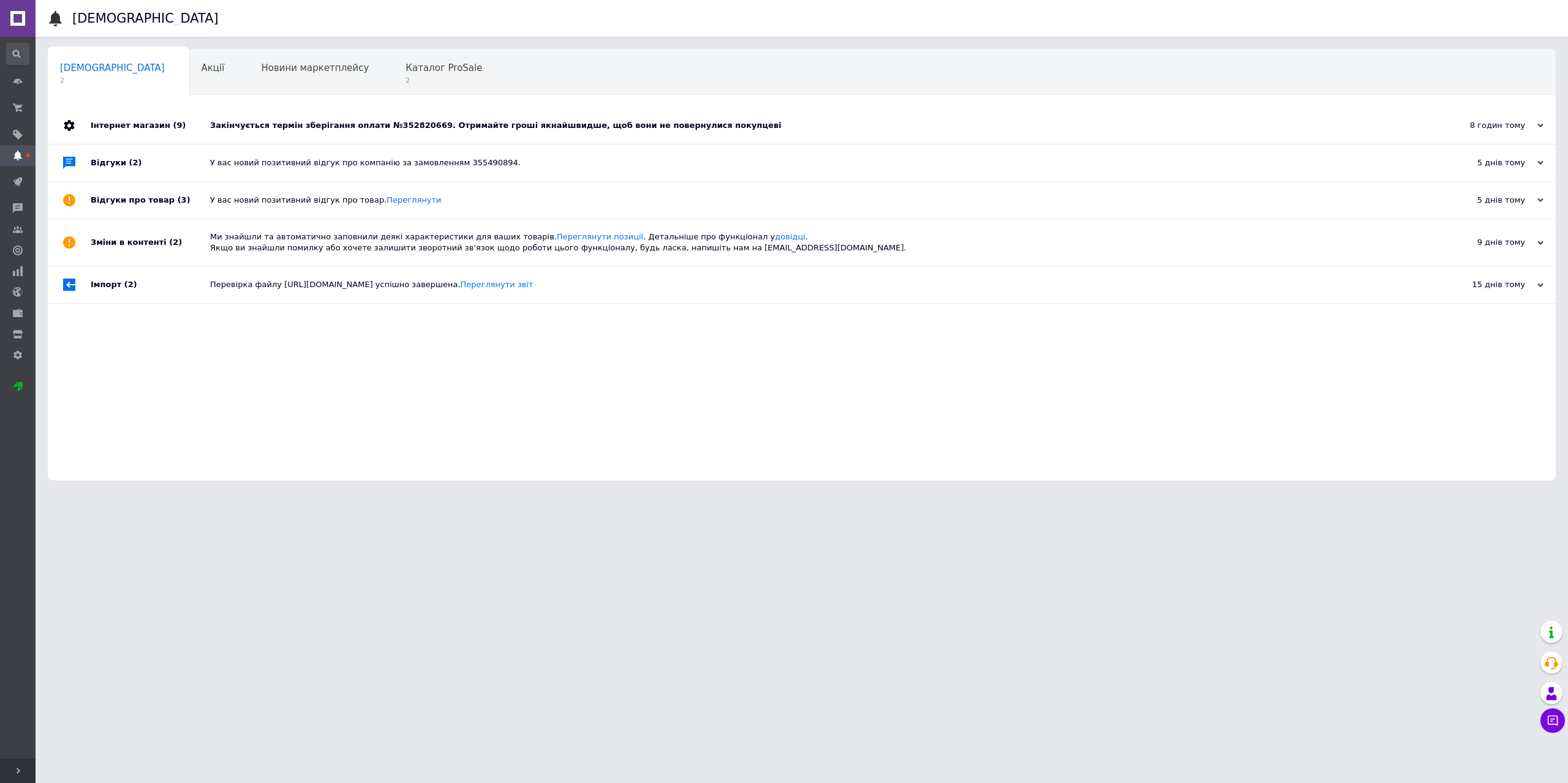
click at [491, 119] on div "Закінчується термін зберігання оплати №352820669. Отримайте гроші якнайшвидше, …" at bounding box center [815, 125] width 1211 height 37
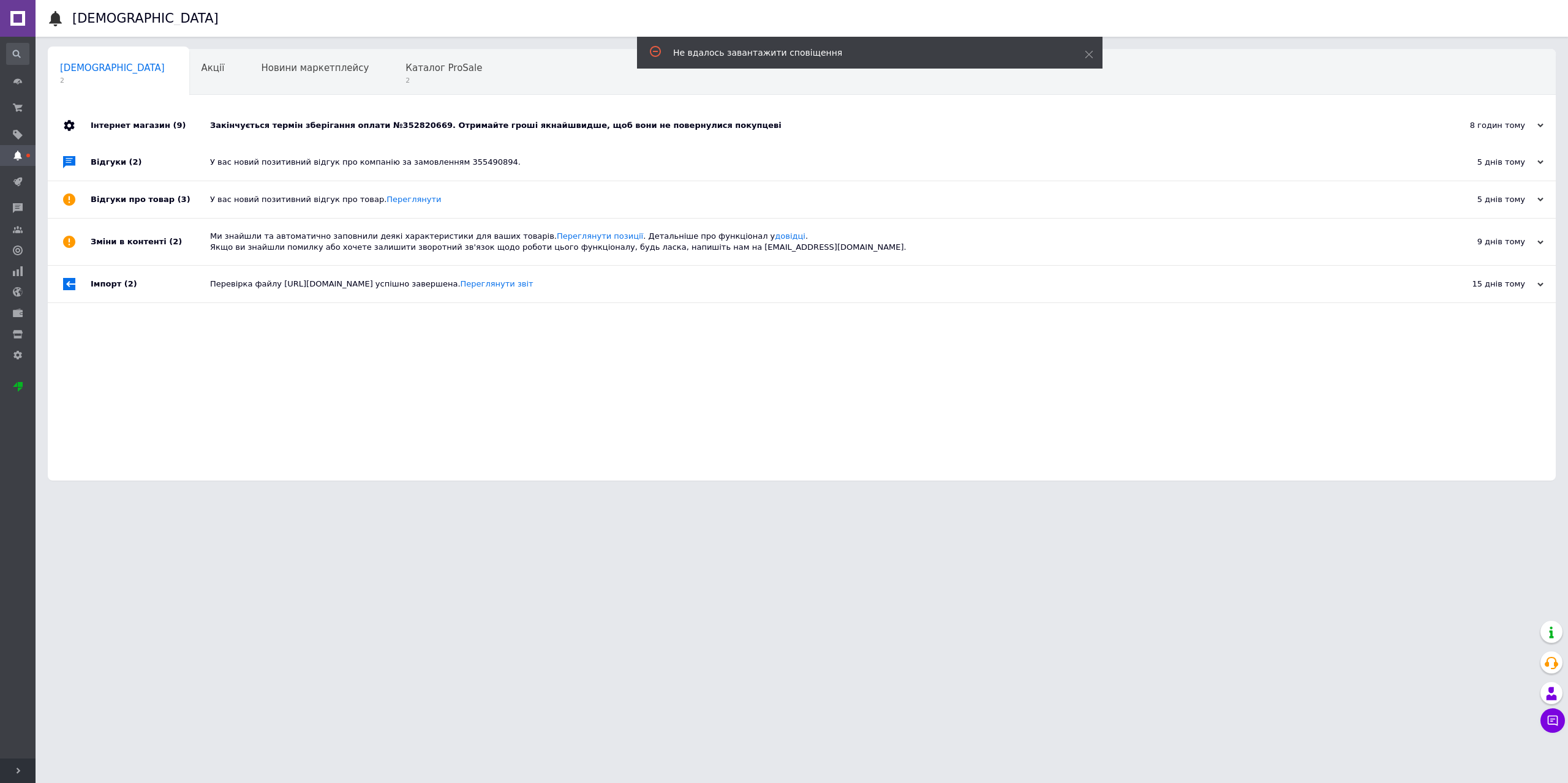
click at [482, 126] on div "Закінчується термін зберігання оплати №352820669. Отримайте гроші якнайшвидше, …" at bounding box center [815, 126] width 1211 height 11
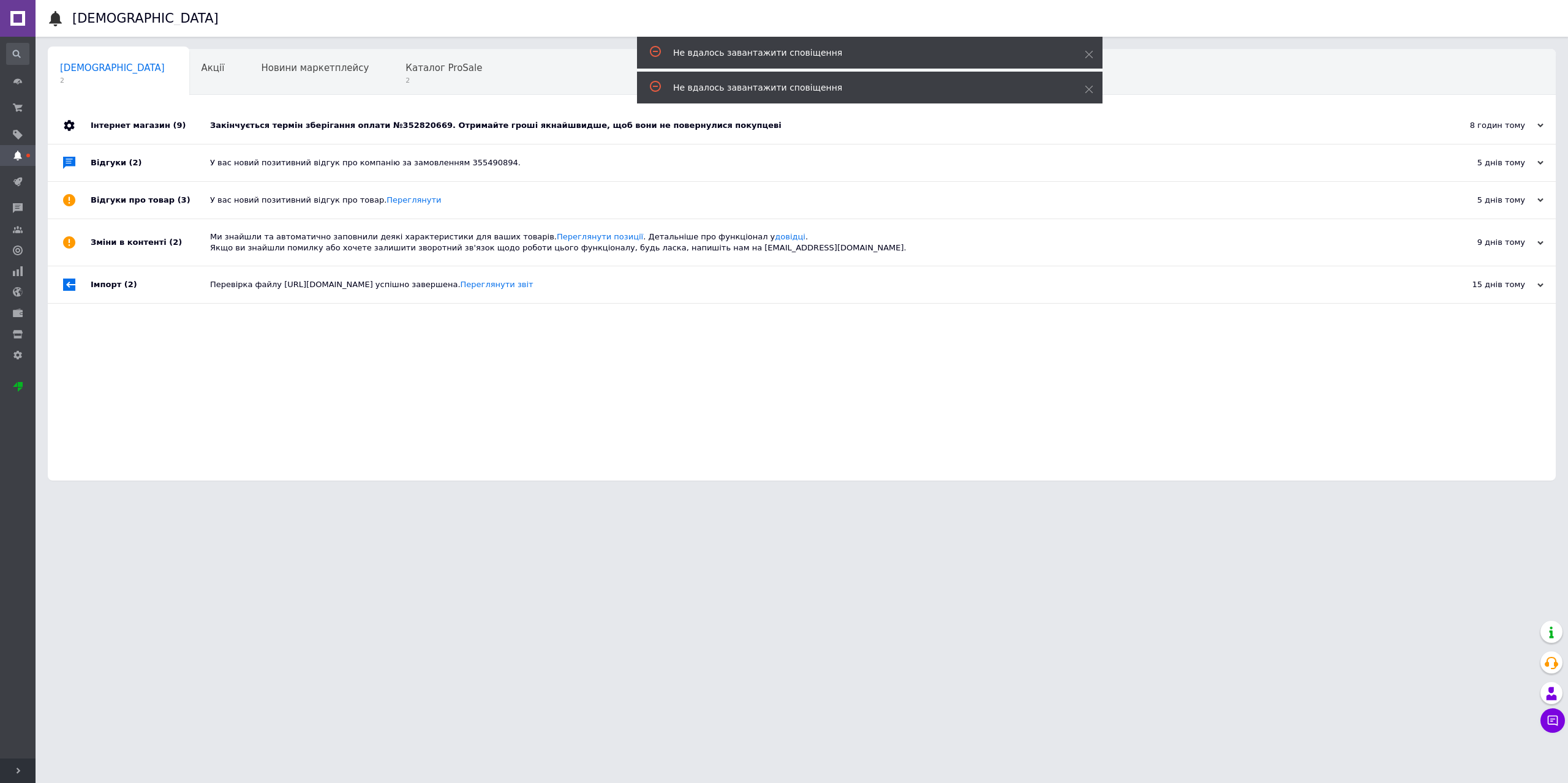
click at [482, 126] on div "Закінчується термін зберігання оплати №352820669. Отримайте гроші якнайшвидше, …" at bounding box center [815, 126] width 1211 height 11
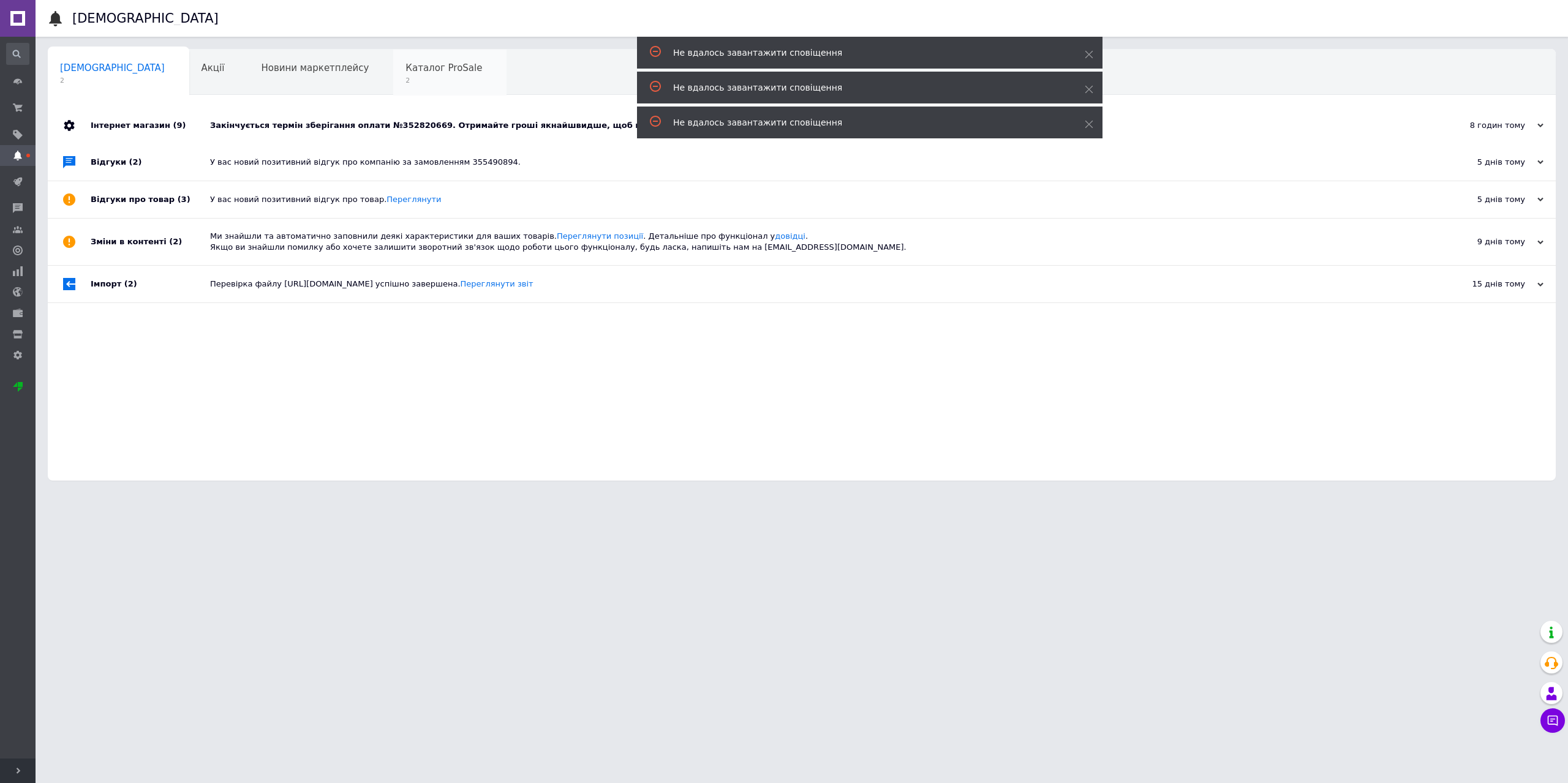
click at [405, 67] on span "Каталог ProSale" at bounding box center [444, 68] width 77 height 11
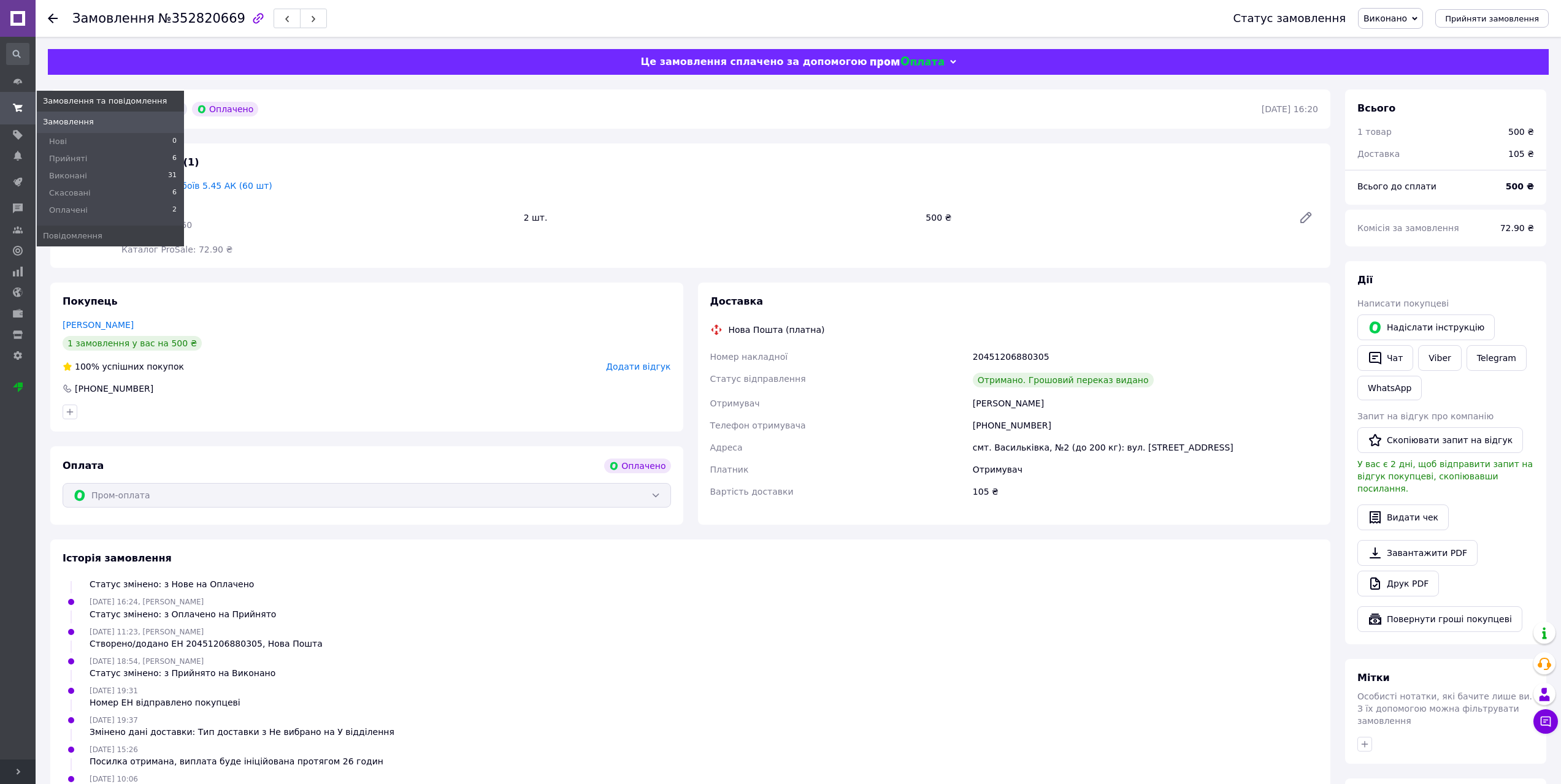
click at [18, 107] on use at bounding box center [17, 107] width 10 height 8
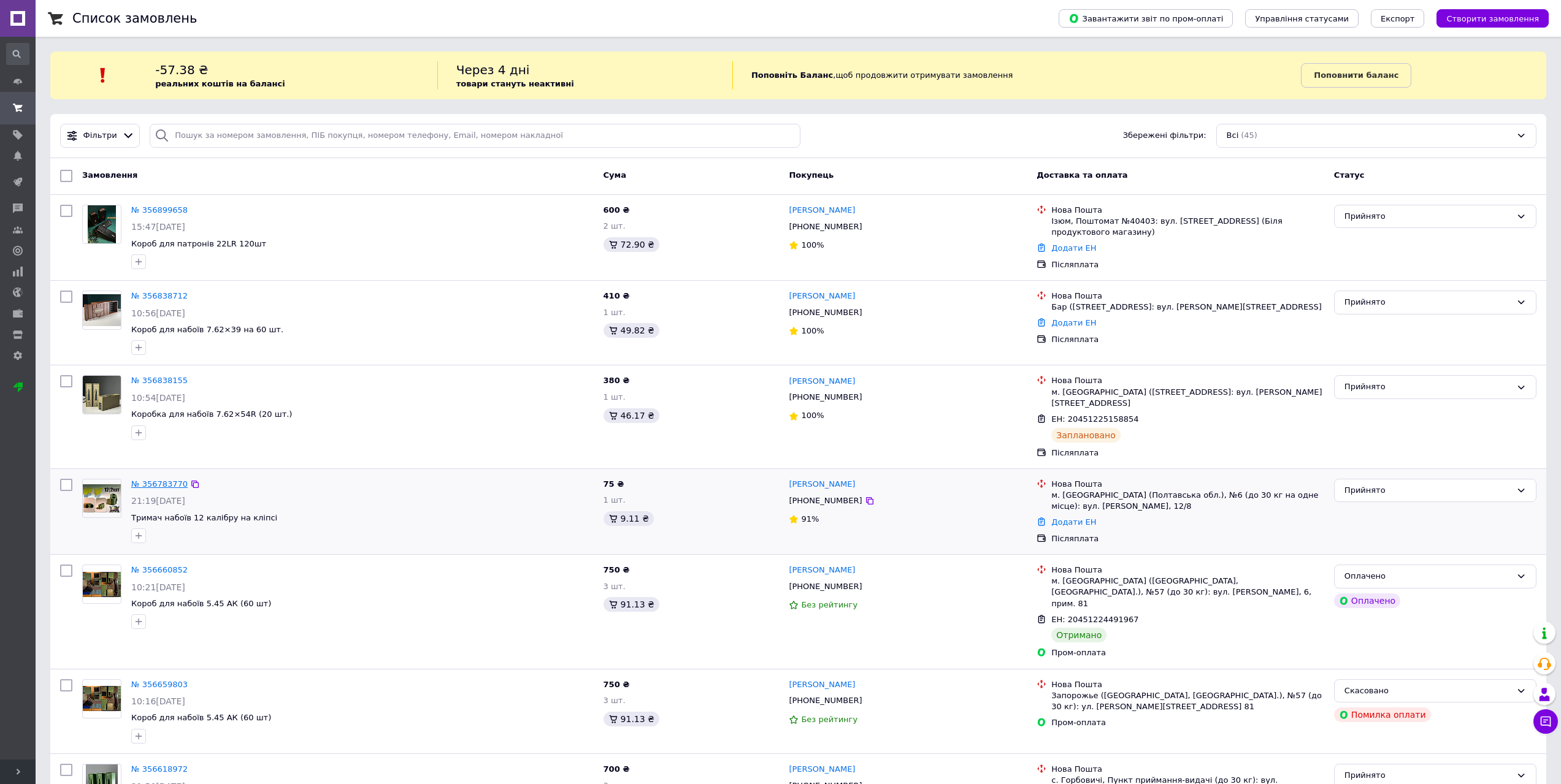
click at [166, 480] on link "№ 356783770" at bounding box center [160, 484] width 57 height 9
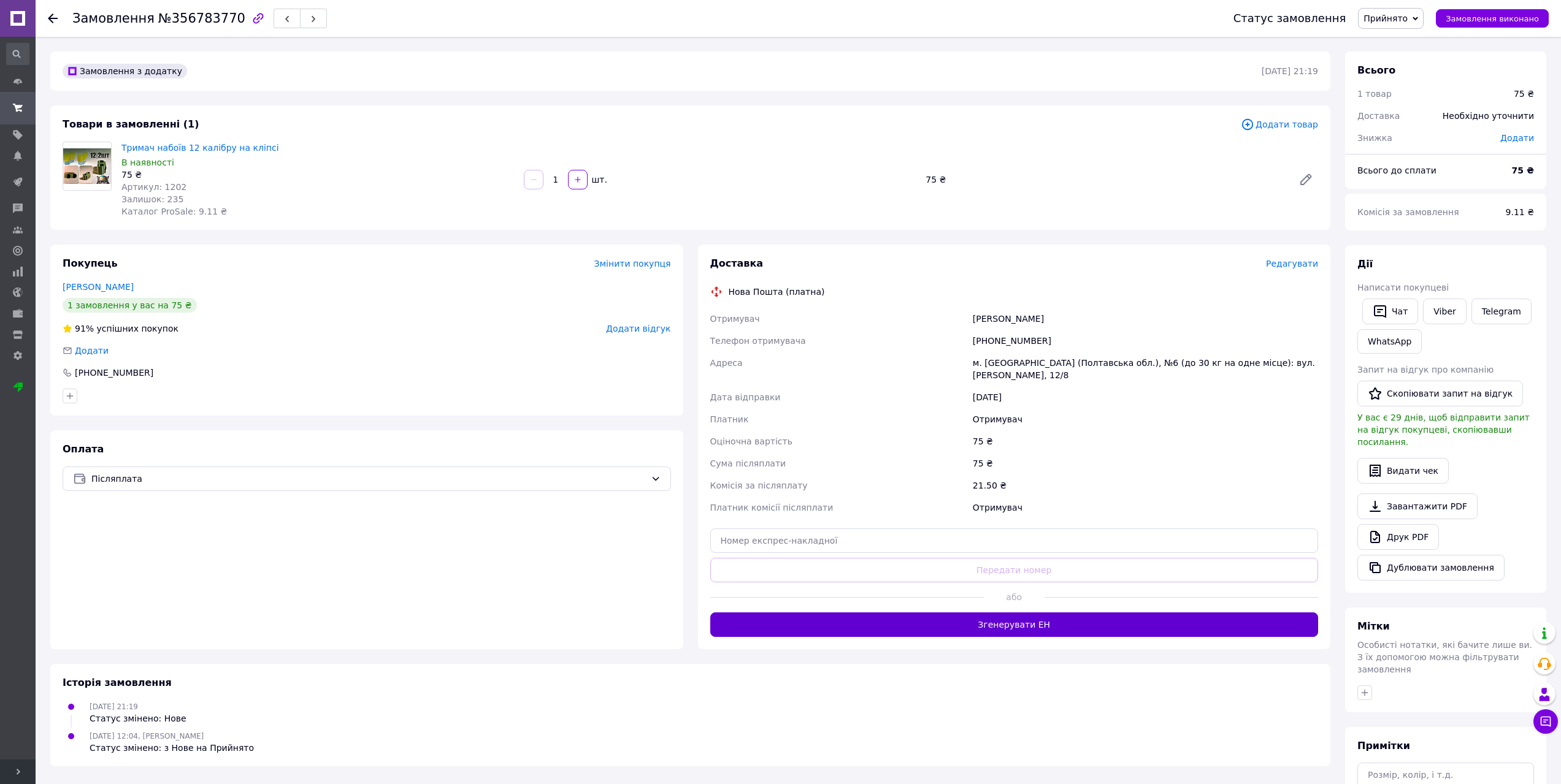
click at [978, 613] on button "Згенерувати ЕН" at bounding box center [1015, 625] width 609 height 24
